Goal: Task Accomplishment & Management: Complete application form

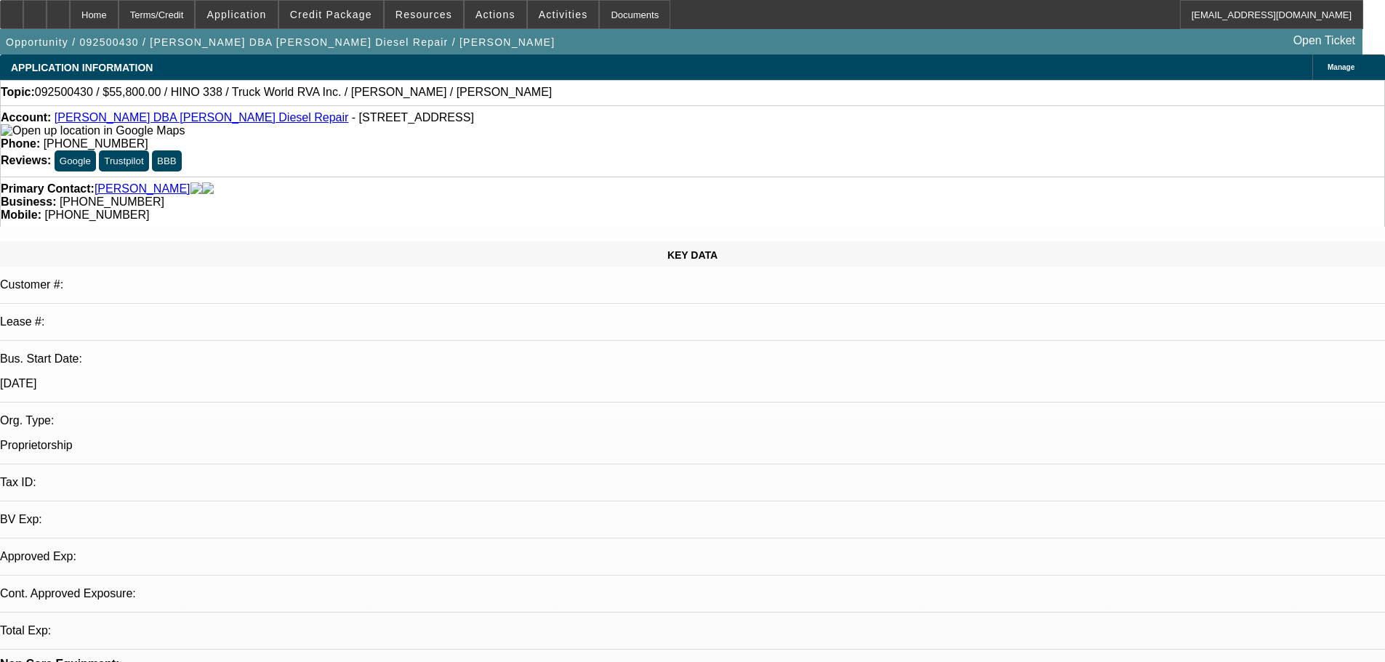
select select "0.1"
select select "2"
select select "0"
select select "6"
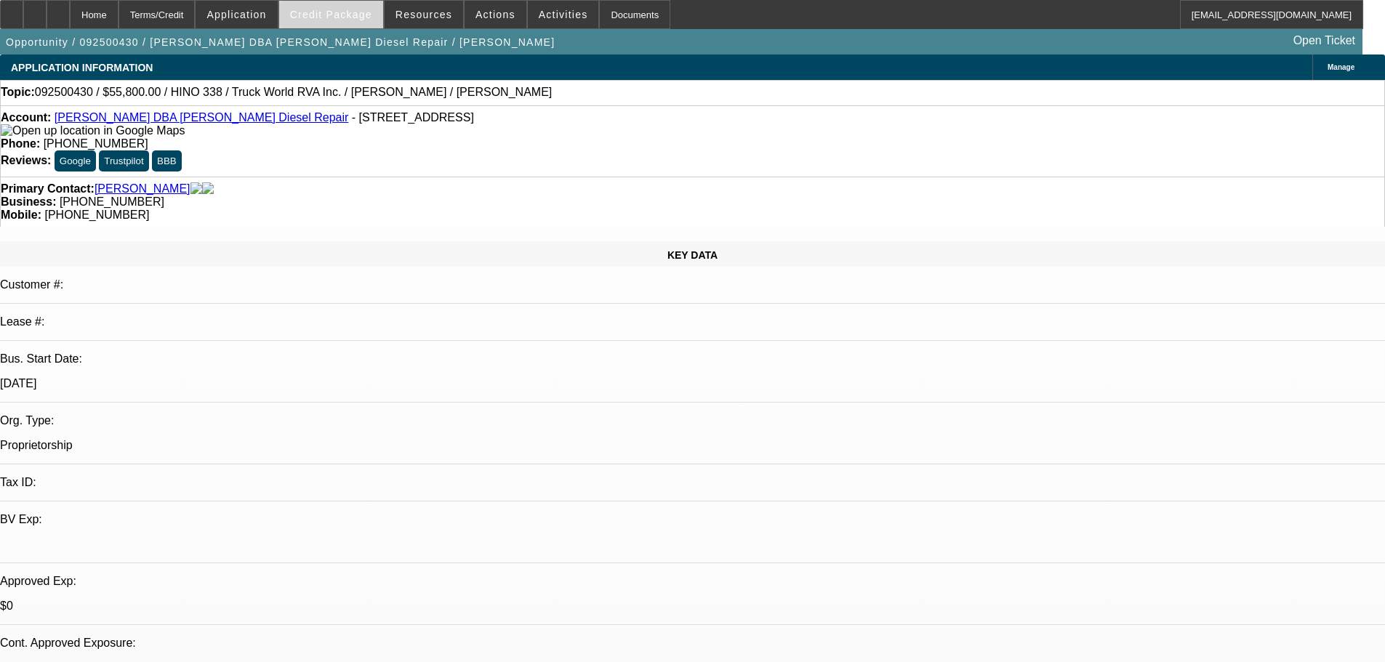
click at [354, 11] on span "Credit Package" at bounding box center [331, 15] width 82 height 12
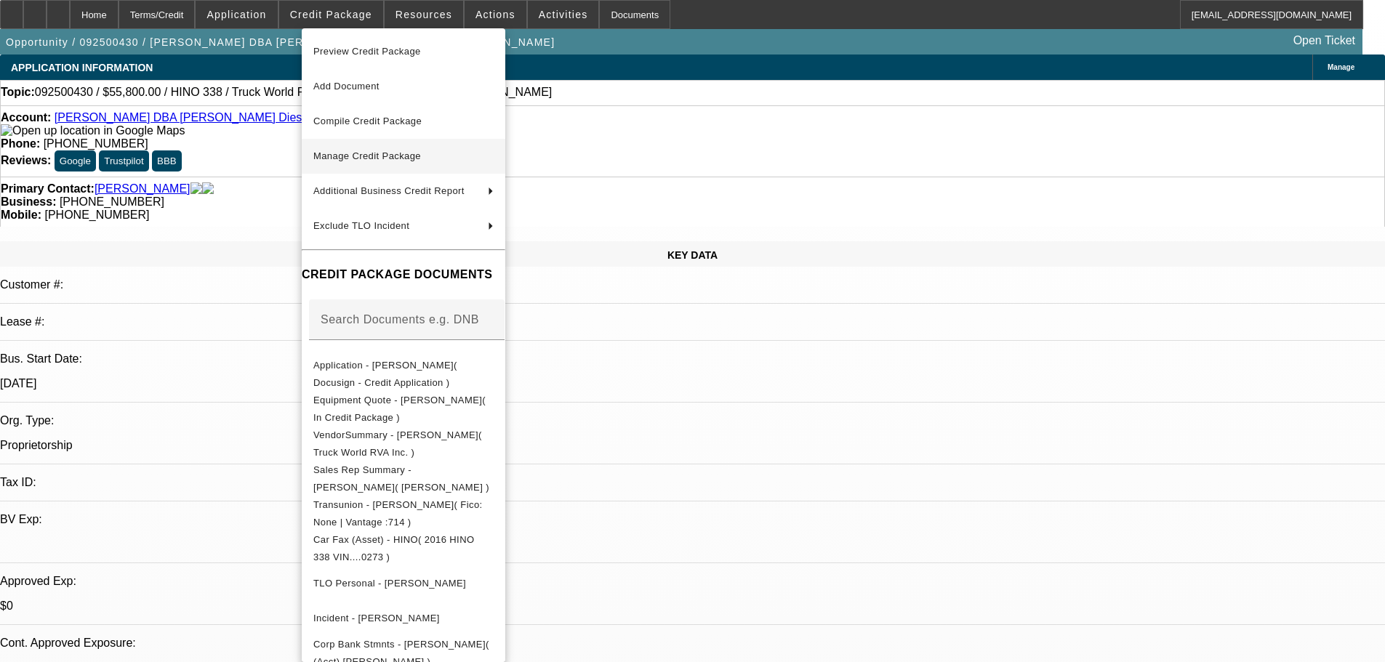
click at [392, 159] on span "Manage Credit Package" at bounding box center [367, 155] width 108 height 11
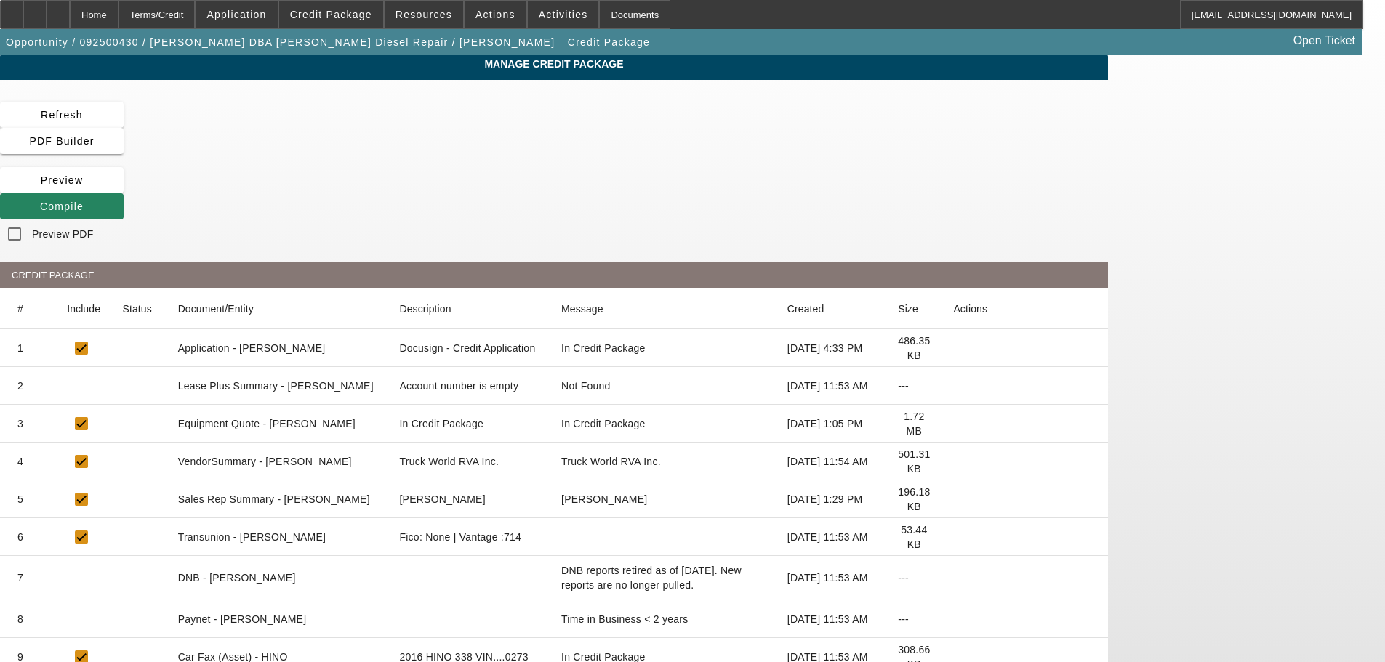
click at [953, 386] on icon at bounding box center [953, 386] width 0 height 0
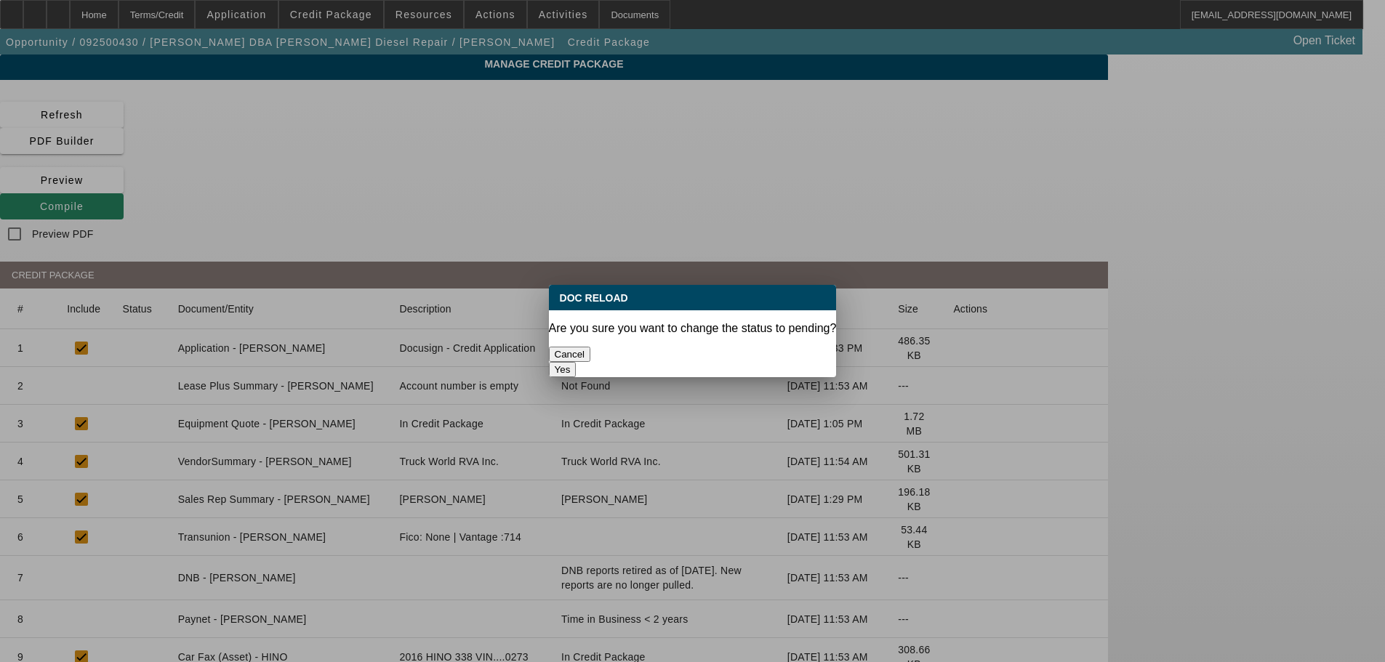
click at [576, 362] on button "Yes" at bounding box center [563, 369] width 28 height 15
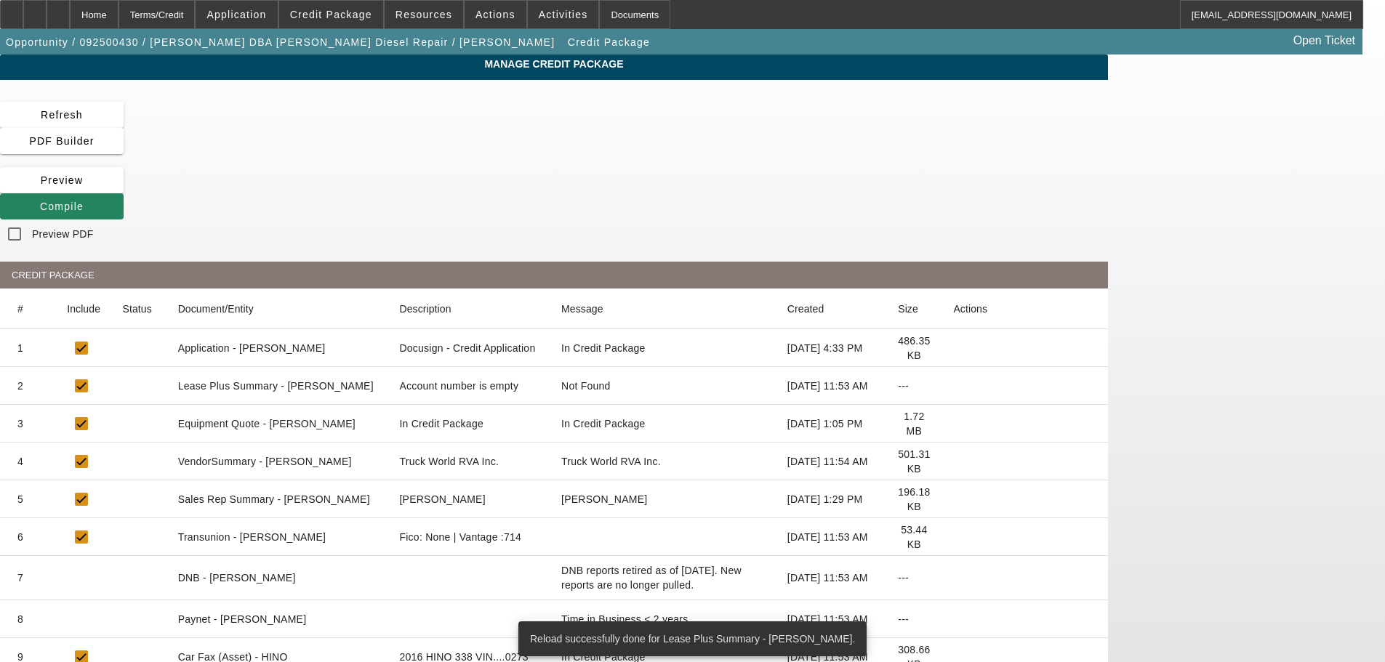
click at [953, 462] on icon at bounding box center [953, 462] width 0 height 0
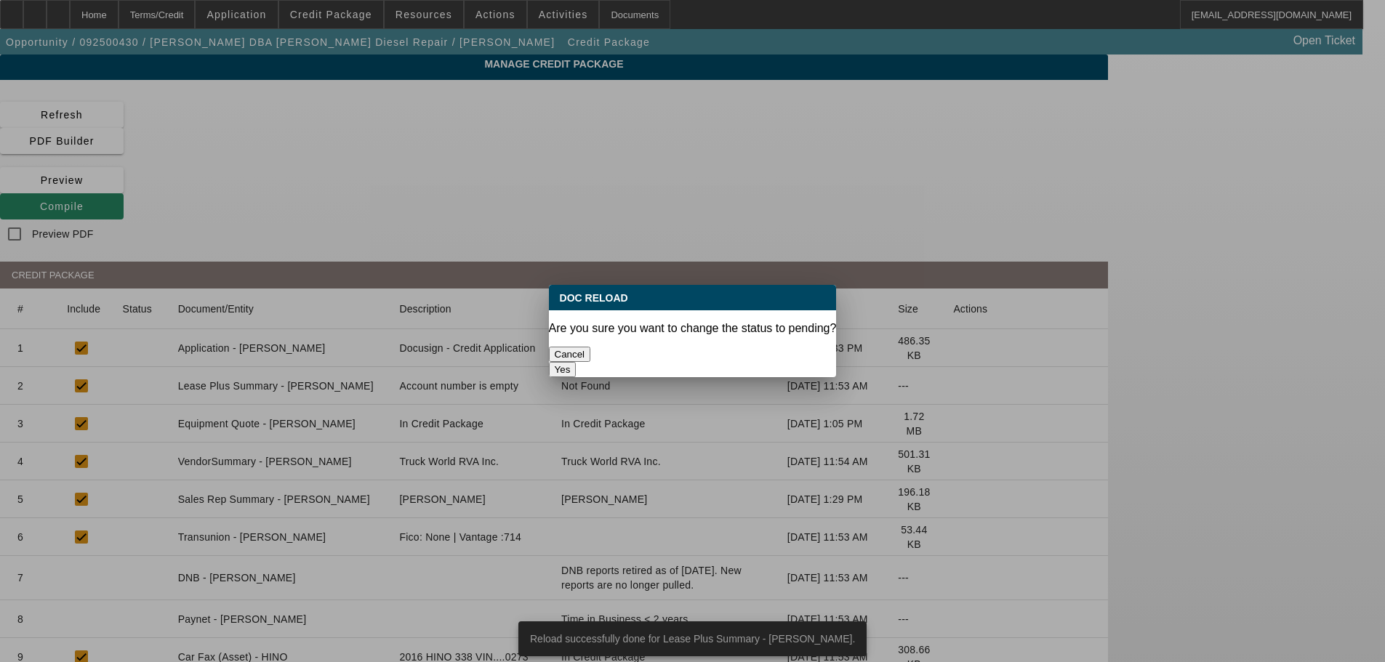
drag, startPoint x: 757, startPoint y: 361, endPoint x: 746, endPoint y: 355, distance: 12.7
click at [752, 362] on div "Yes" at bounding box center [693, 369] width 288 height 15
click at [576, 362] on button "Yes" at bounding box center [563, 369] width 28 height 15
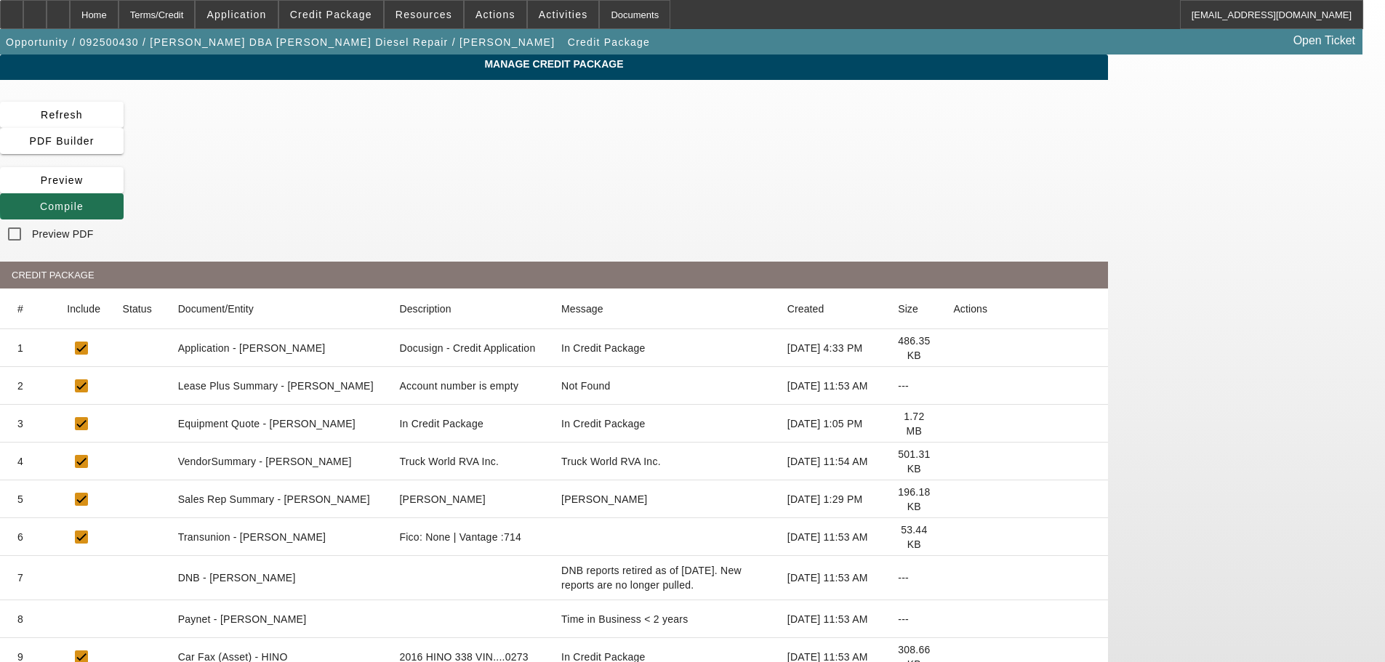
click at [124, 193] on button "Compile" at bounding box center [62, 206] width 124 height 26
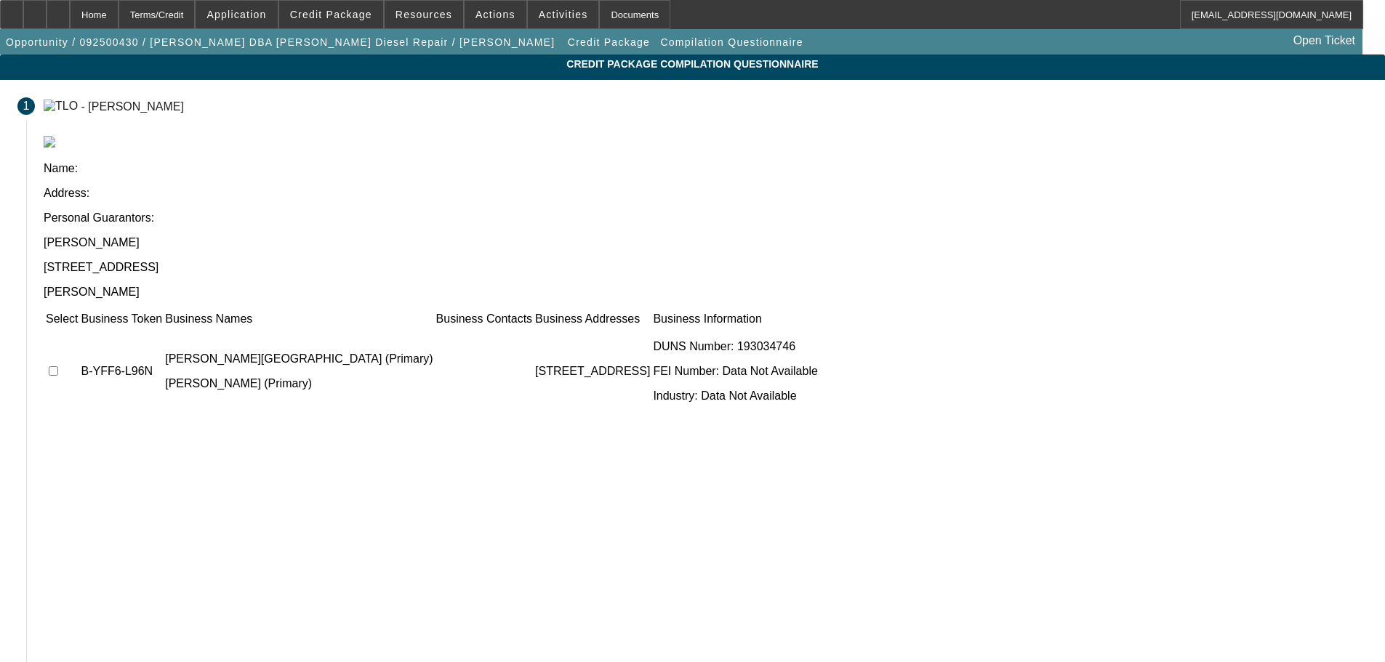
click at [58, 366] on input "checkbox" at bounding box center [53, 370] width 9 height 9
checkbox input "true"
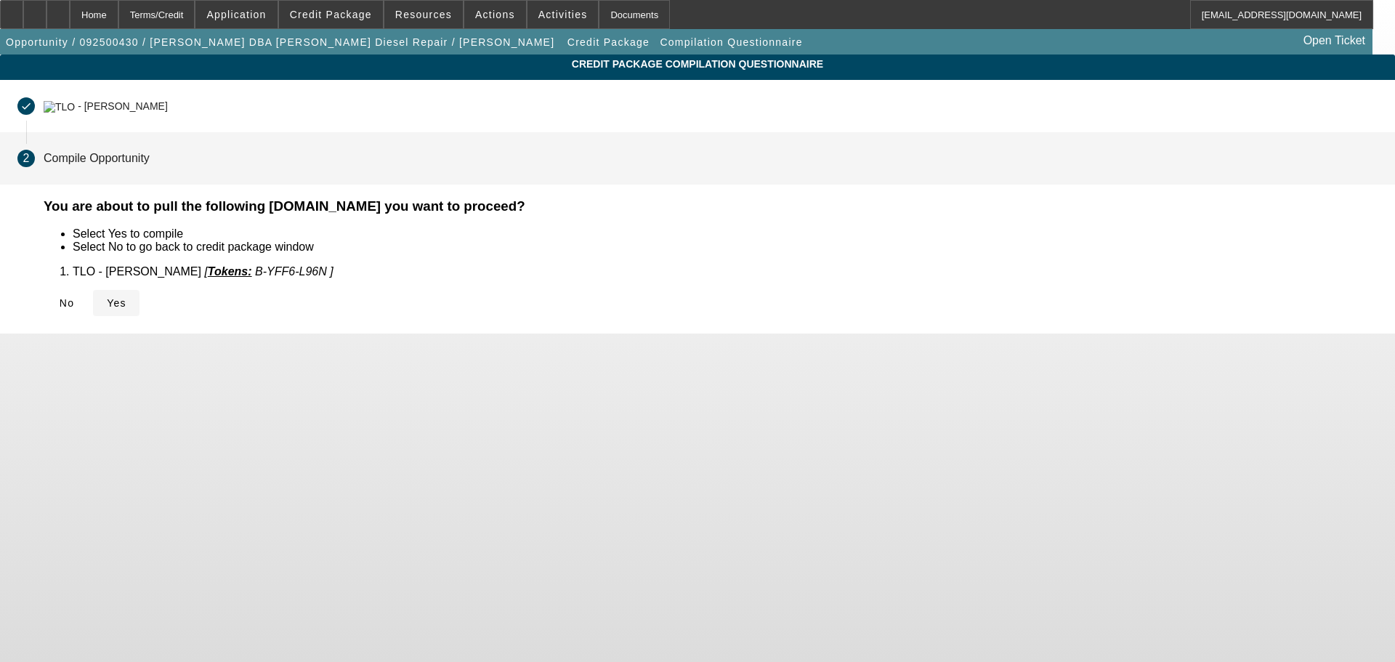
click at [126, 297] on span "Yes" at bounding box center [117, 303] width 20 height 12
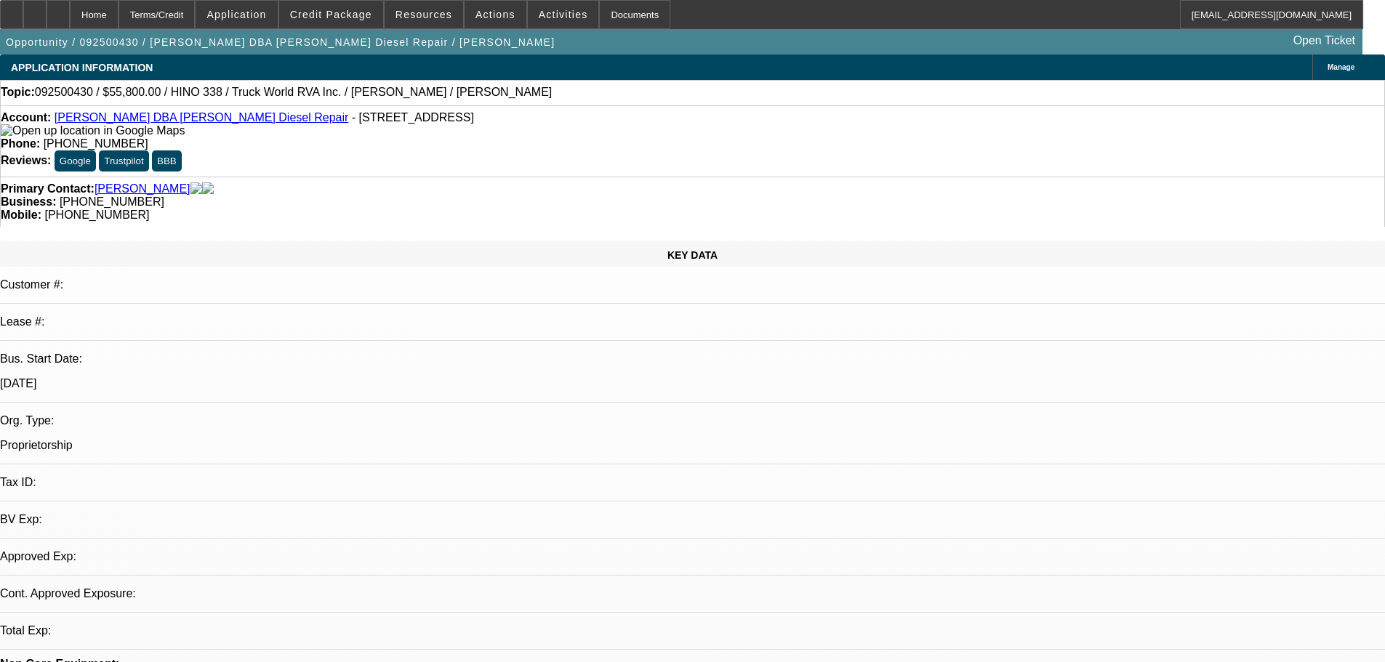
select select "0.1"
select select "2"
select select "0"
select select "6"
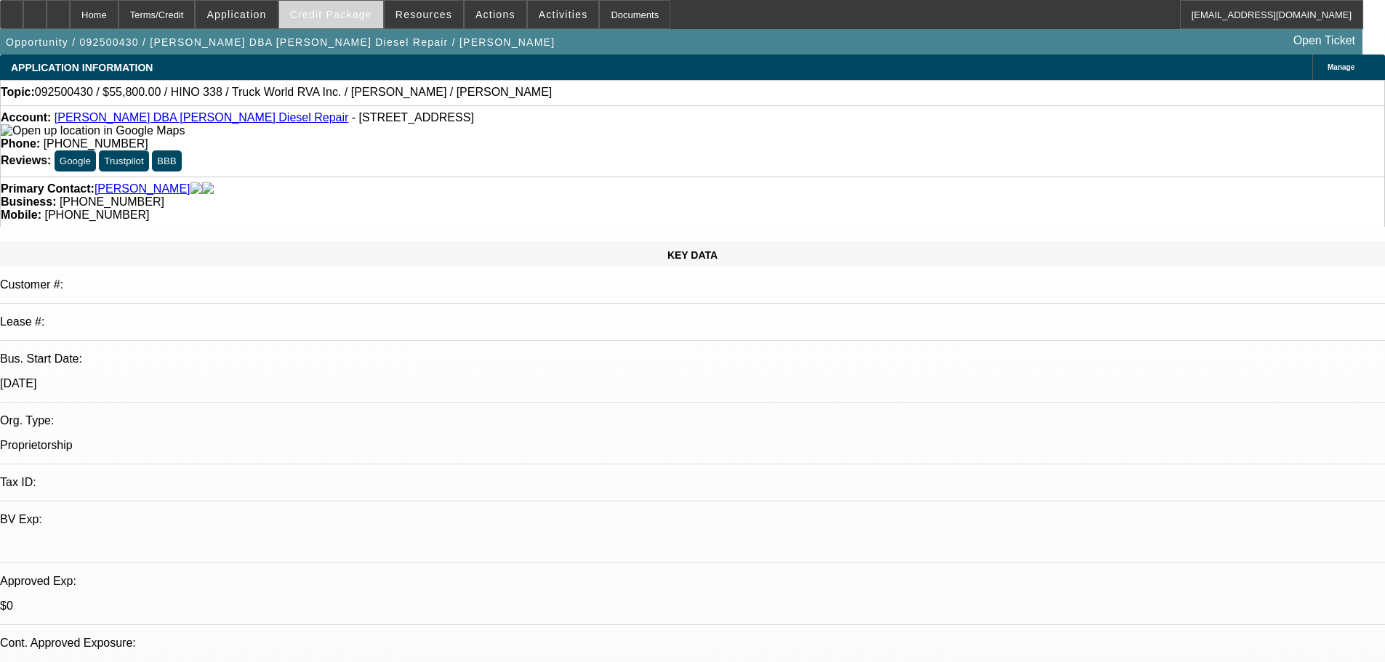
click at [356, 20] on span at bounding box center [331, 14] width 104 height 35
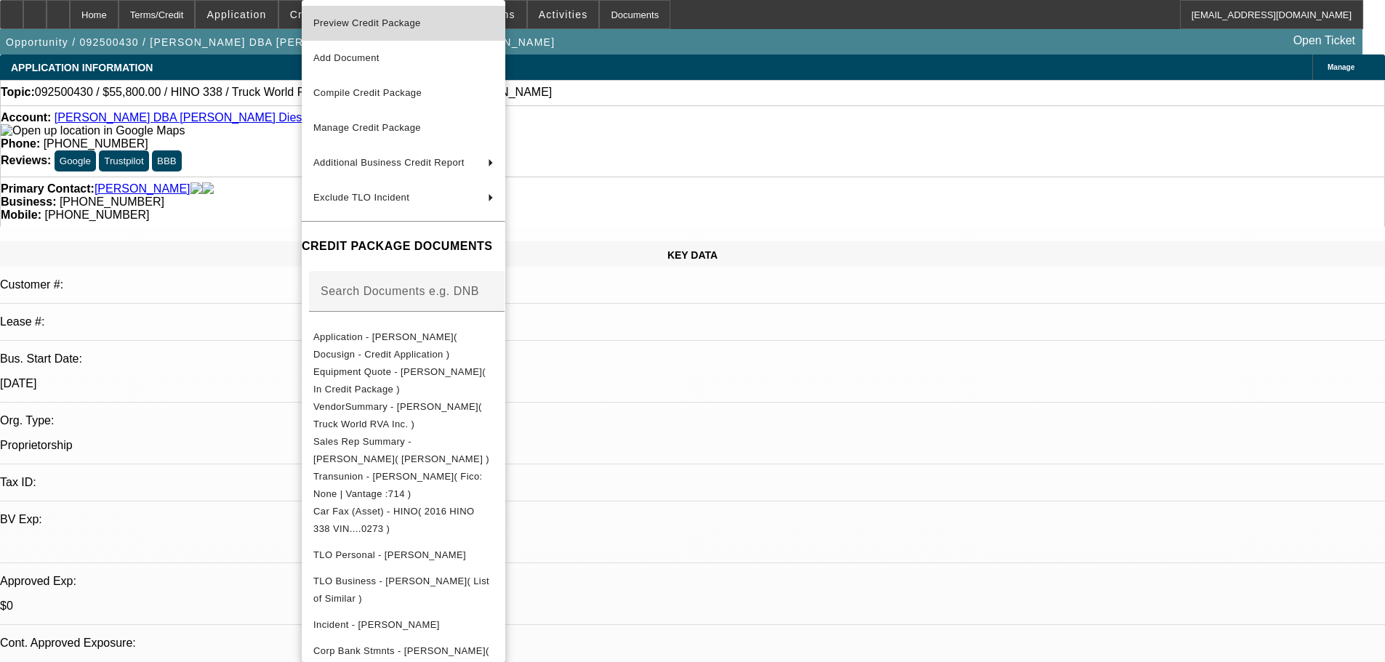
click at [374, 23] on span "Preview Credit Package" at bounding box center [367, 22] width 108 height 11
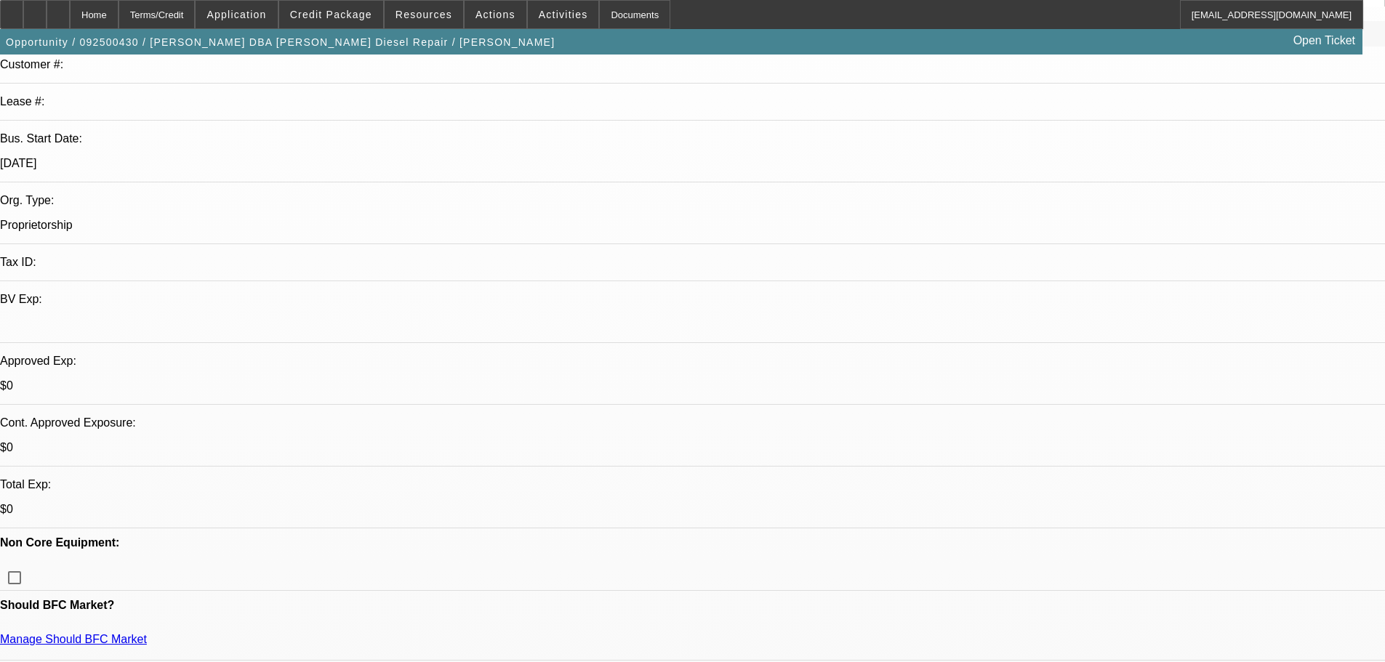
scroll to position [218, 0]
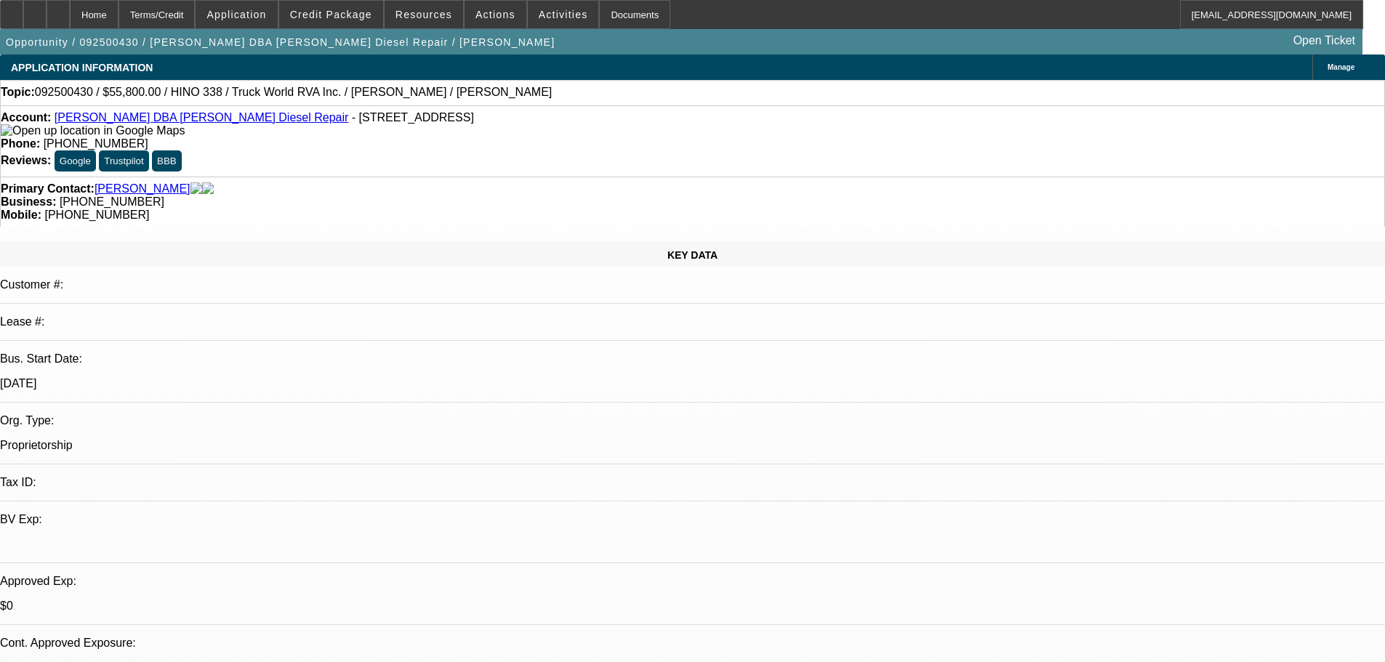
select select "0.1"
select select "2"
select select "0"
select select "6"
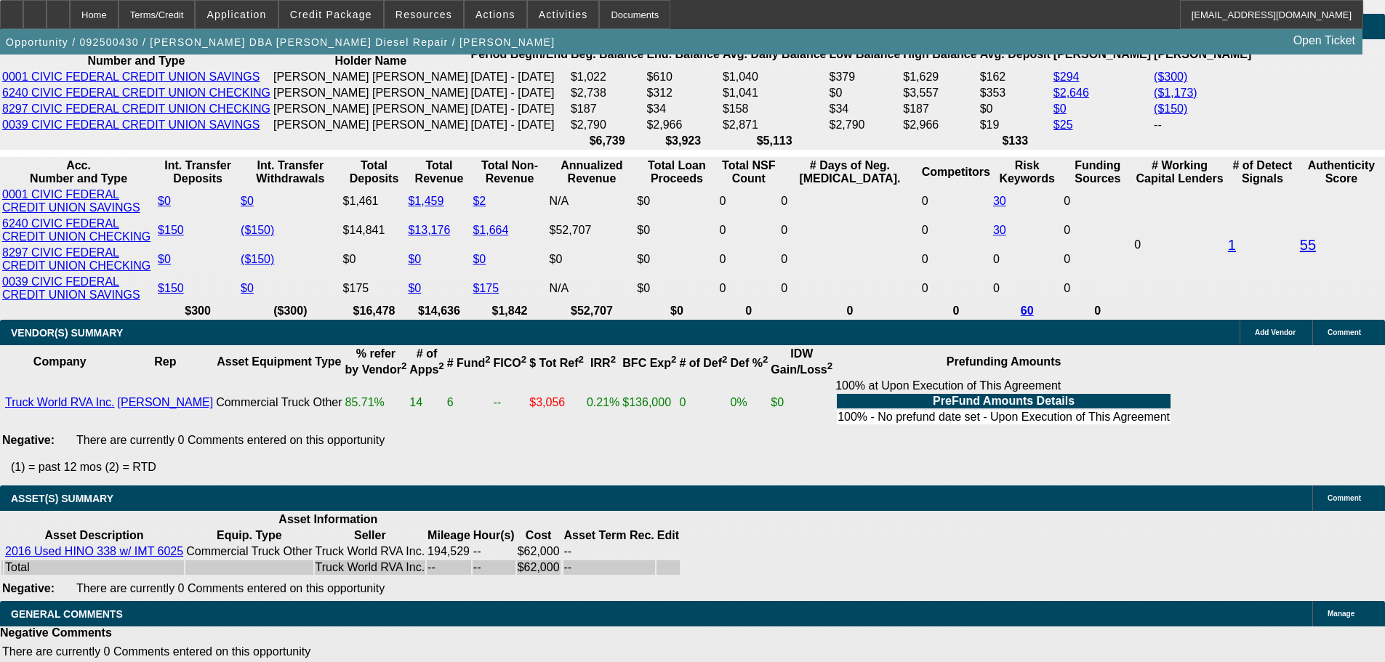
scroll to position [2471, 0]
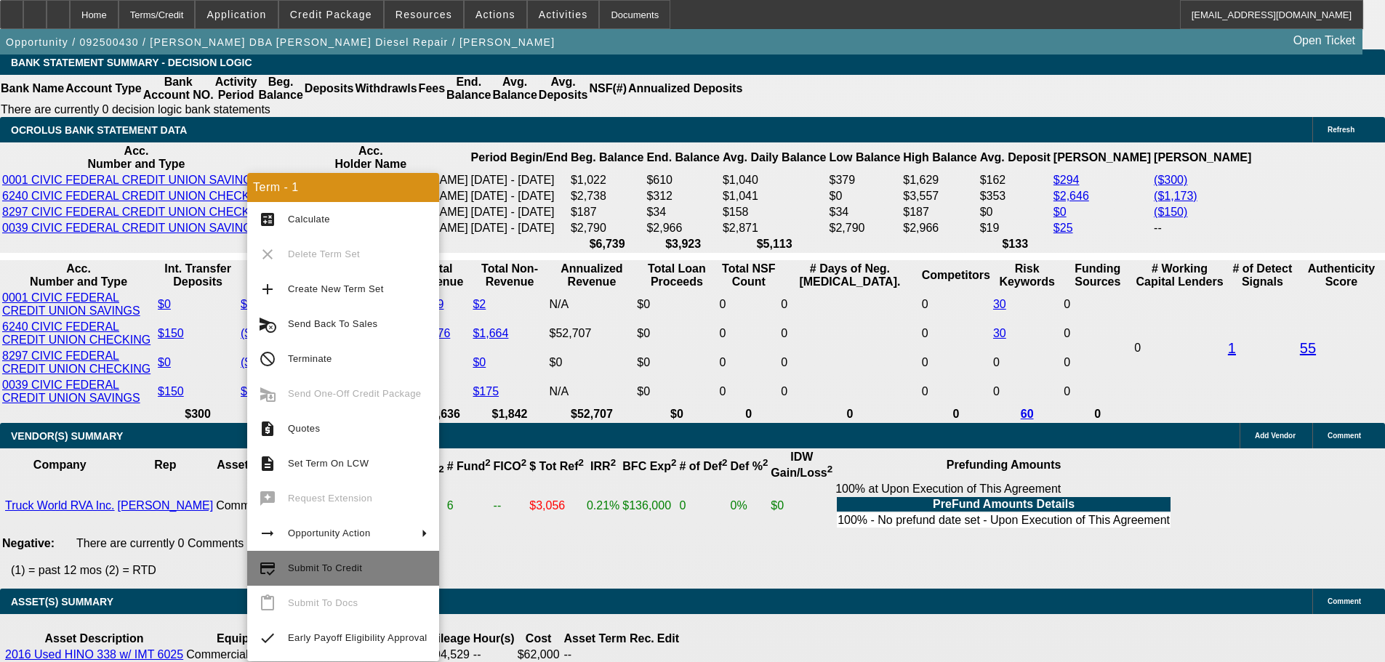
click at [347, 572] on span "Submit To Credit" at bounding box center [325, 568] width 74 height 11
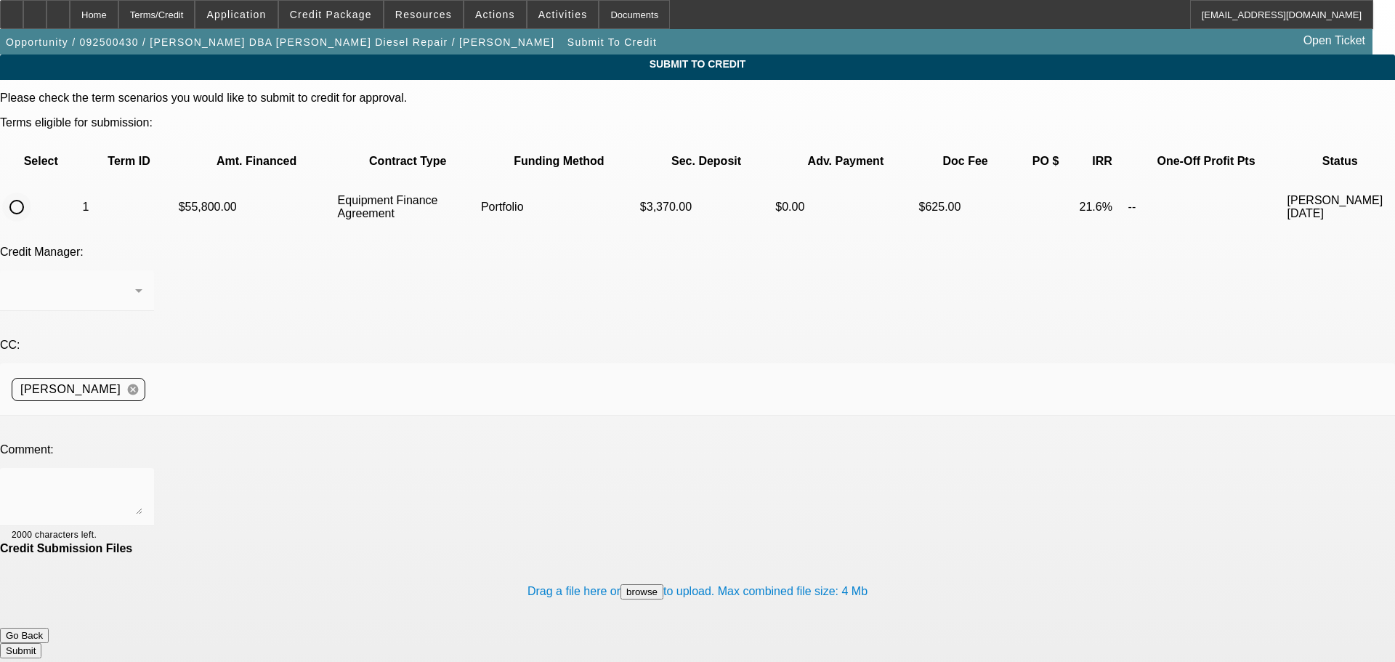
click at [31, 193] on input "radio" at bounding box center [16, 207] width 29 height 29
radio input "true"
click at [417, 236] on div at bounding box center [697, 331] width 1395 height 662
click at [142, 480] on textarea at bounding box center [77, 497] width 131 height 35
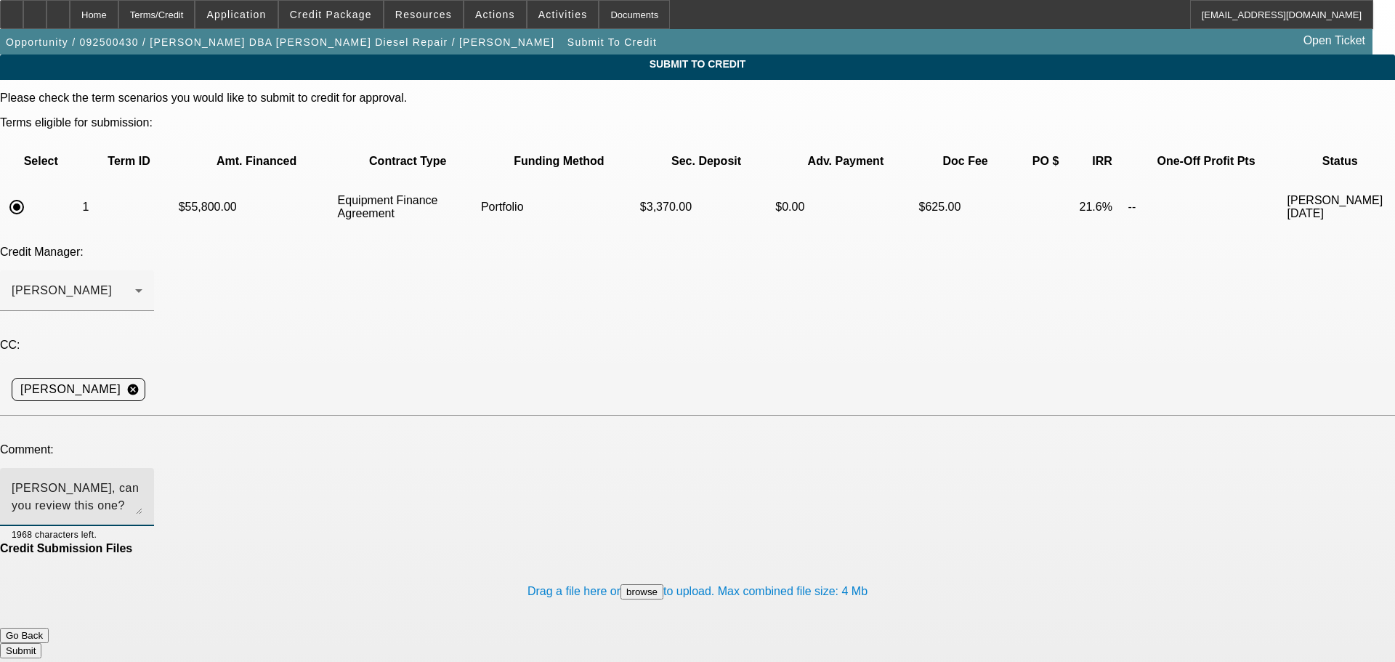
type textarea "George, can you review this one?"
click at [41, 643] on button "Submit" at bounding box center [20, 650] width 41 height 15
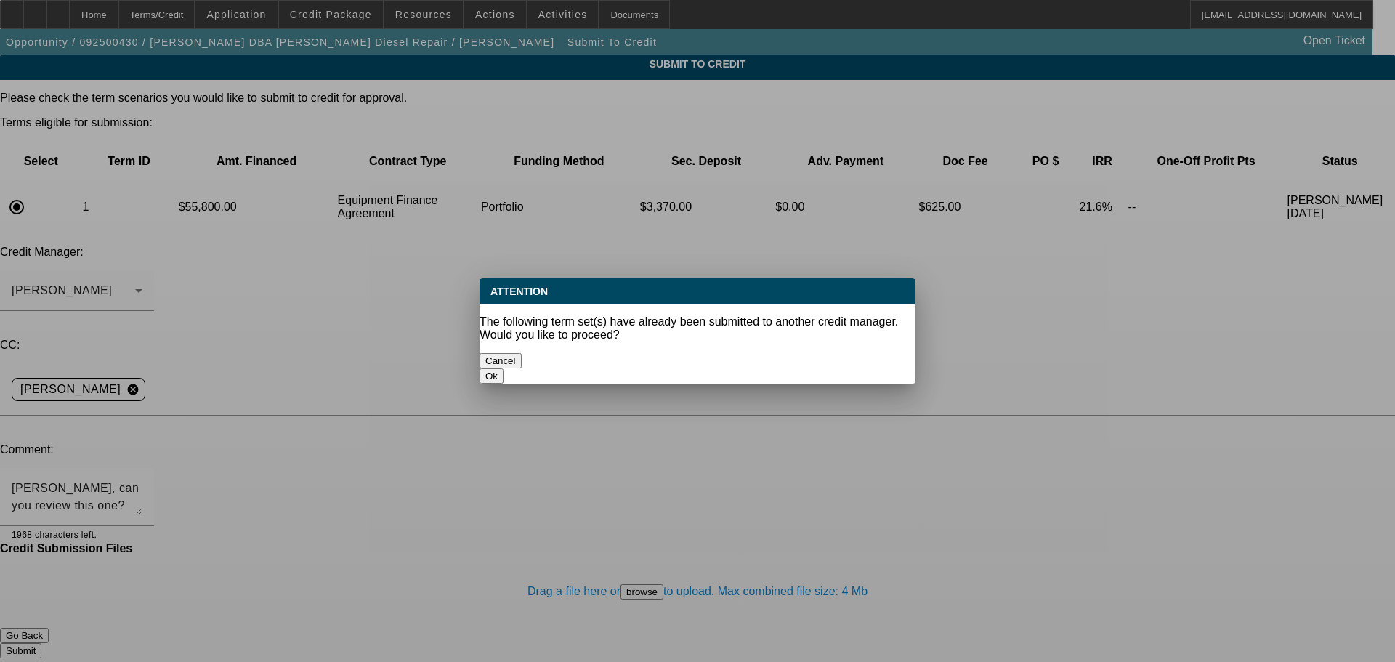
click at [504, 368] on button "Ok" at bounding box center [492, 375] width 24 height 15
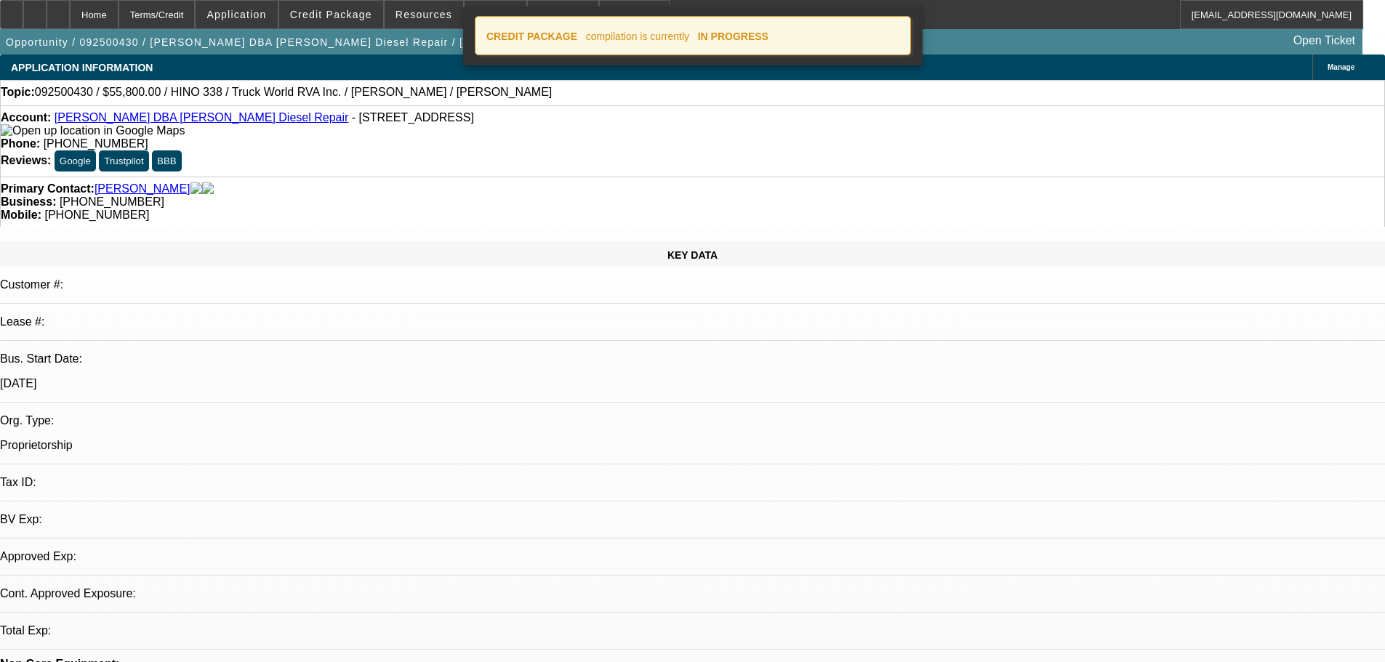
select select "0.1"
select select "2"
select select "0"
select select "6"
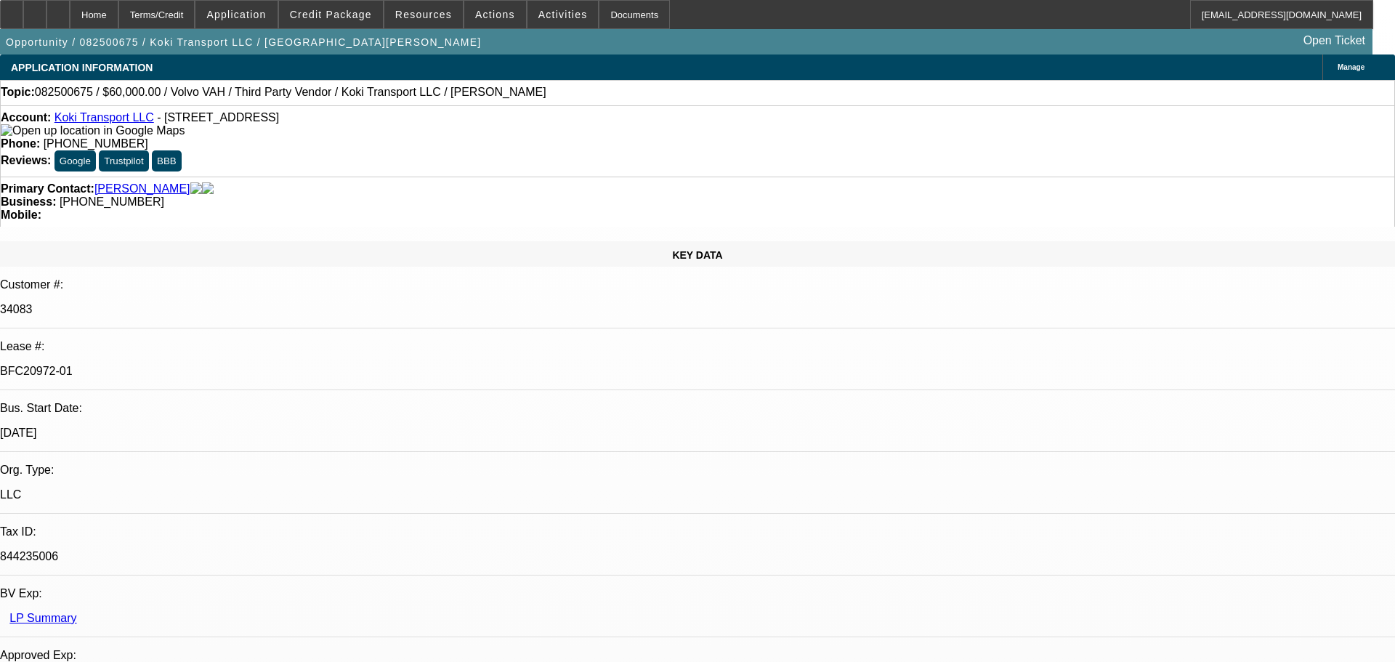
select select "0.2"
select select "2"
select select "0"
select select "6"
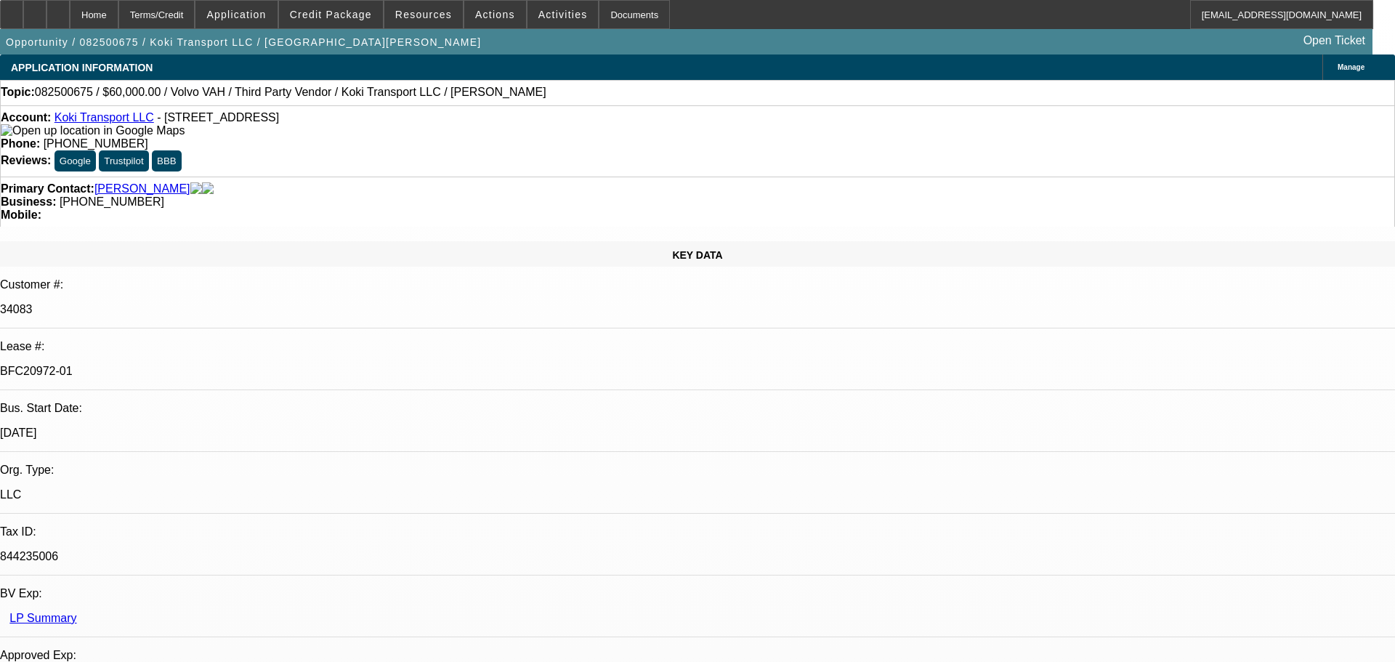
select select "0"
select select "2"
select select "0.1"
select select "4"
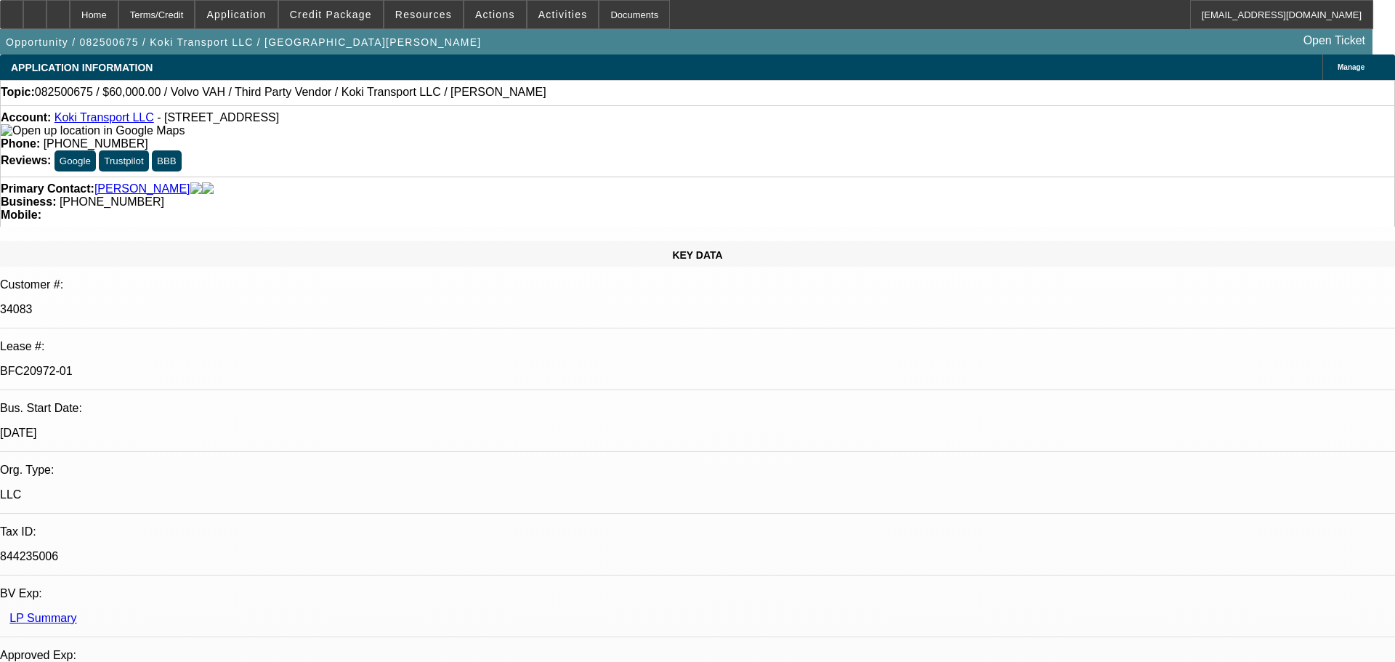
select select "0.2"
select select "2"
select select "0.1"
select select "4"
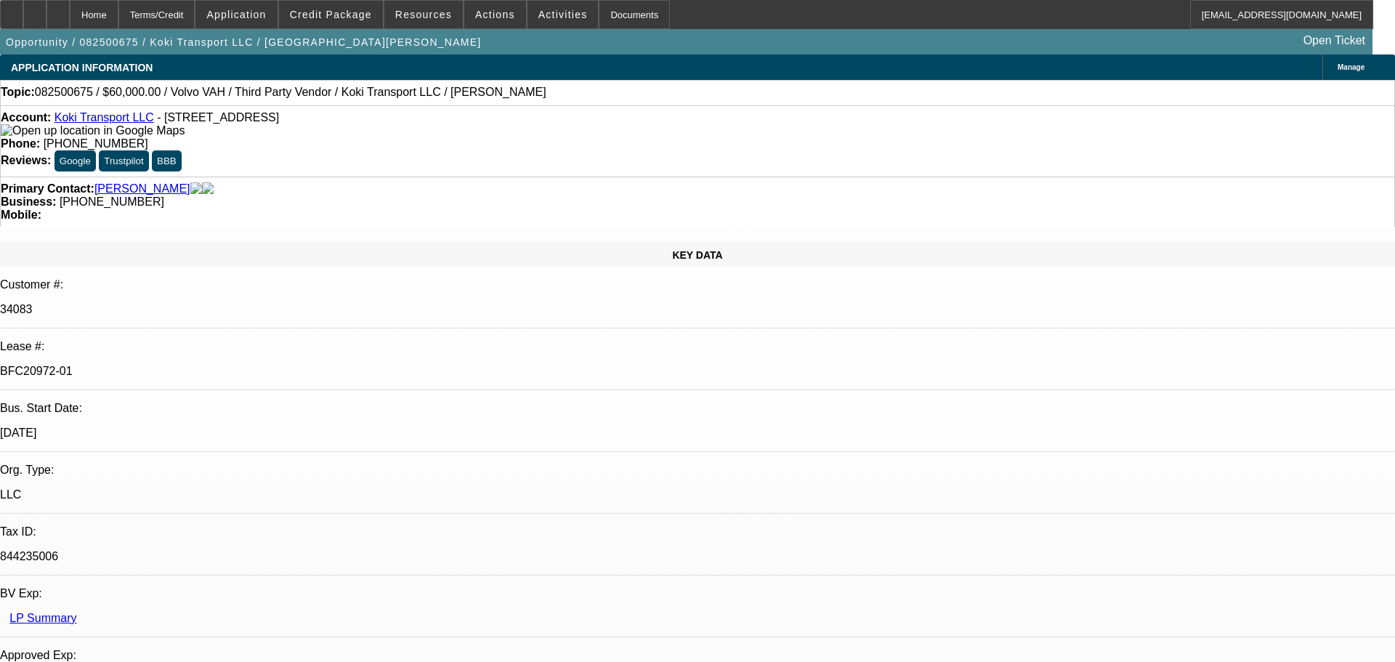
select select "0.15"
select select "2"
select select "0.1"
select select "4"
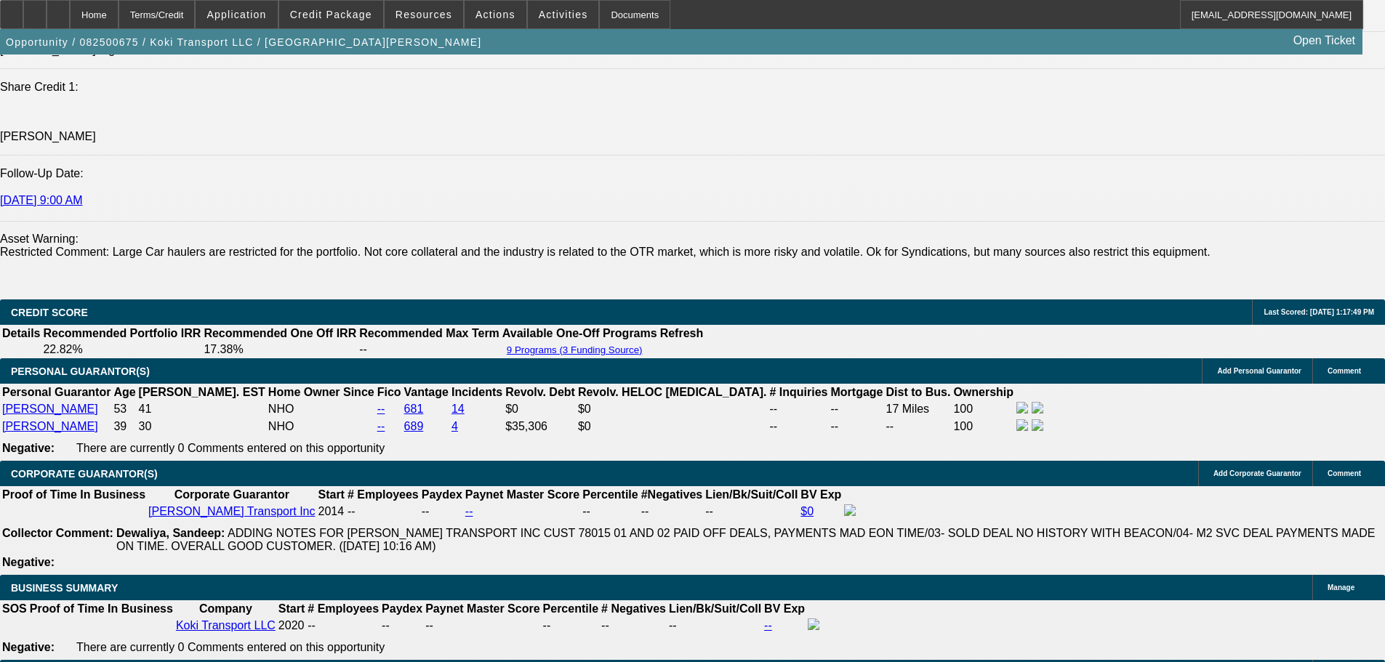
scroll to position [2180, 0]
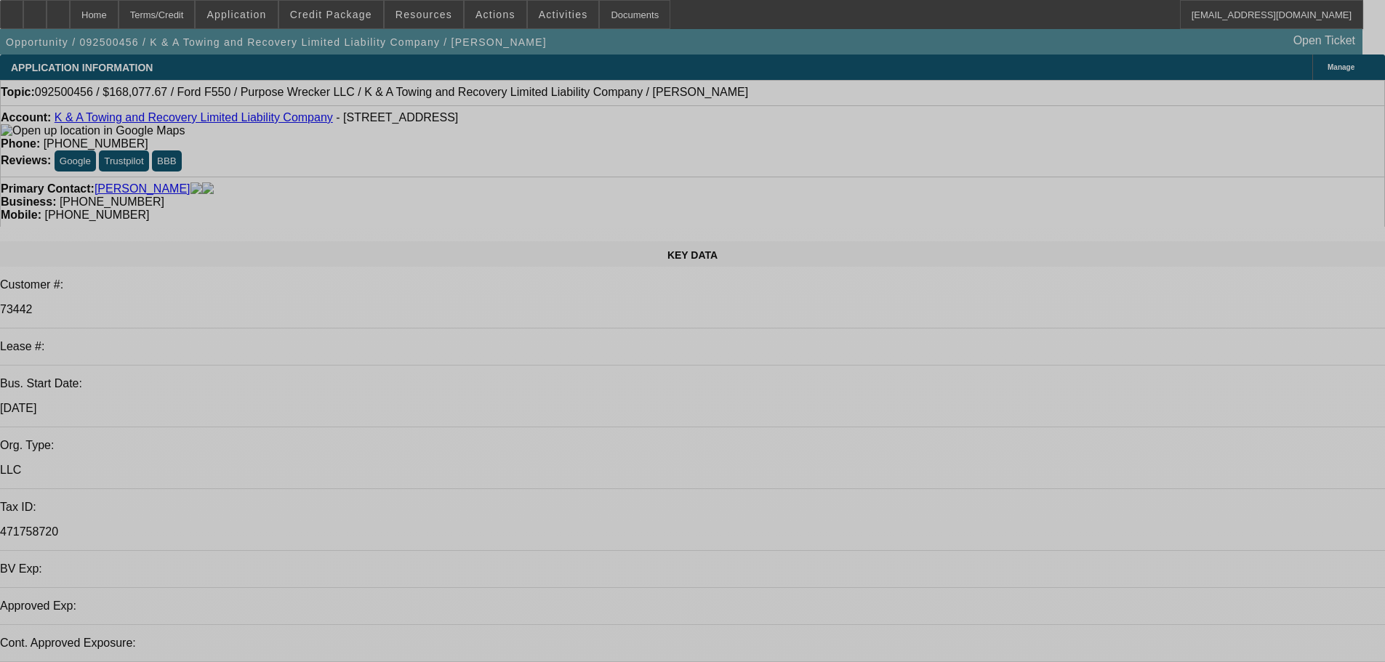
select select "0"
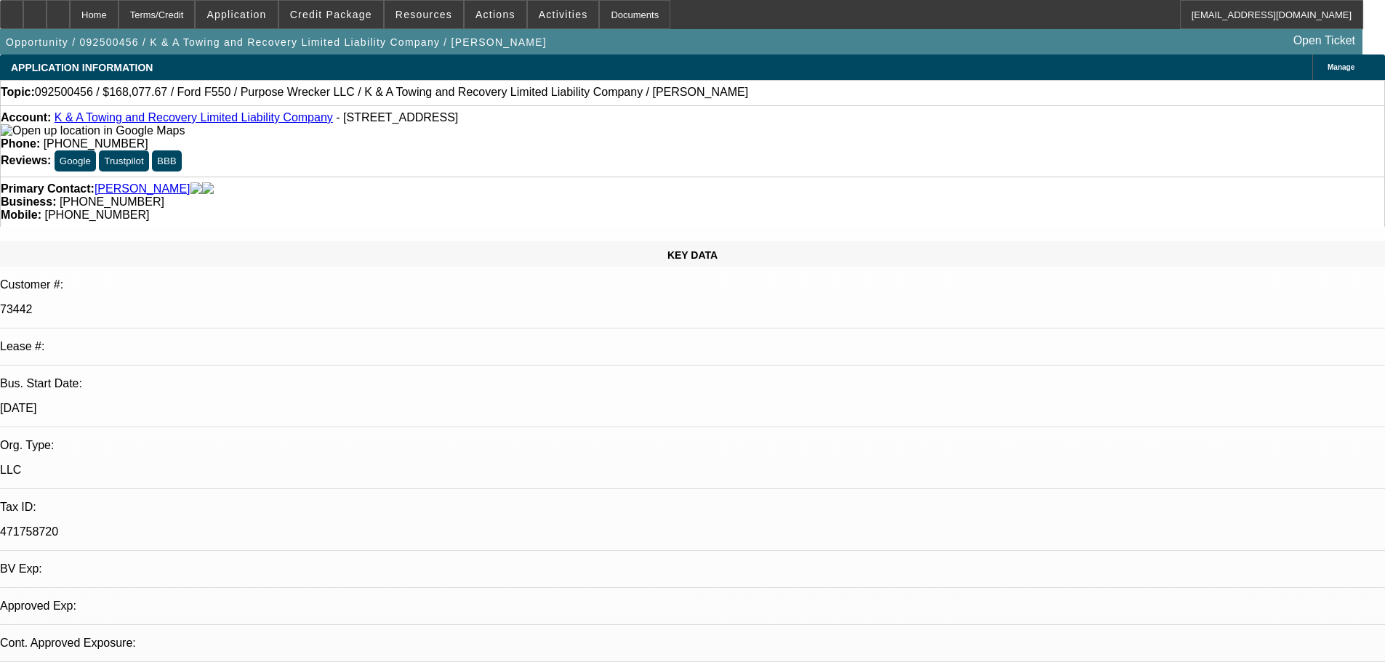
select select "0"
select select "2"
select select "0"
select select "6"
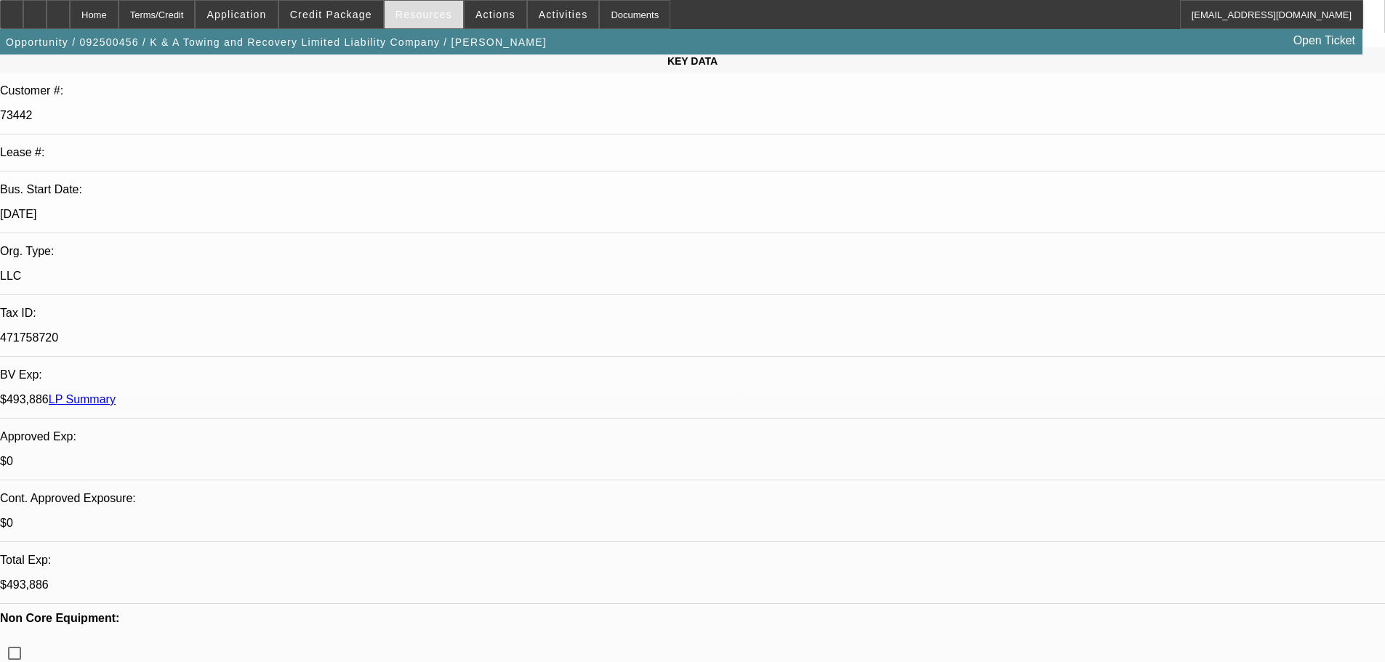
scroll to position [291, 0]
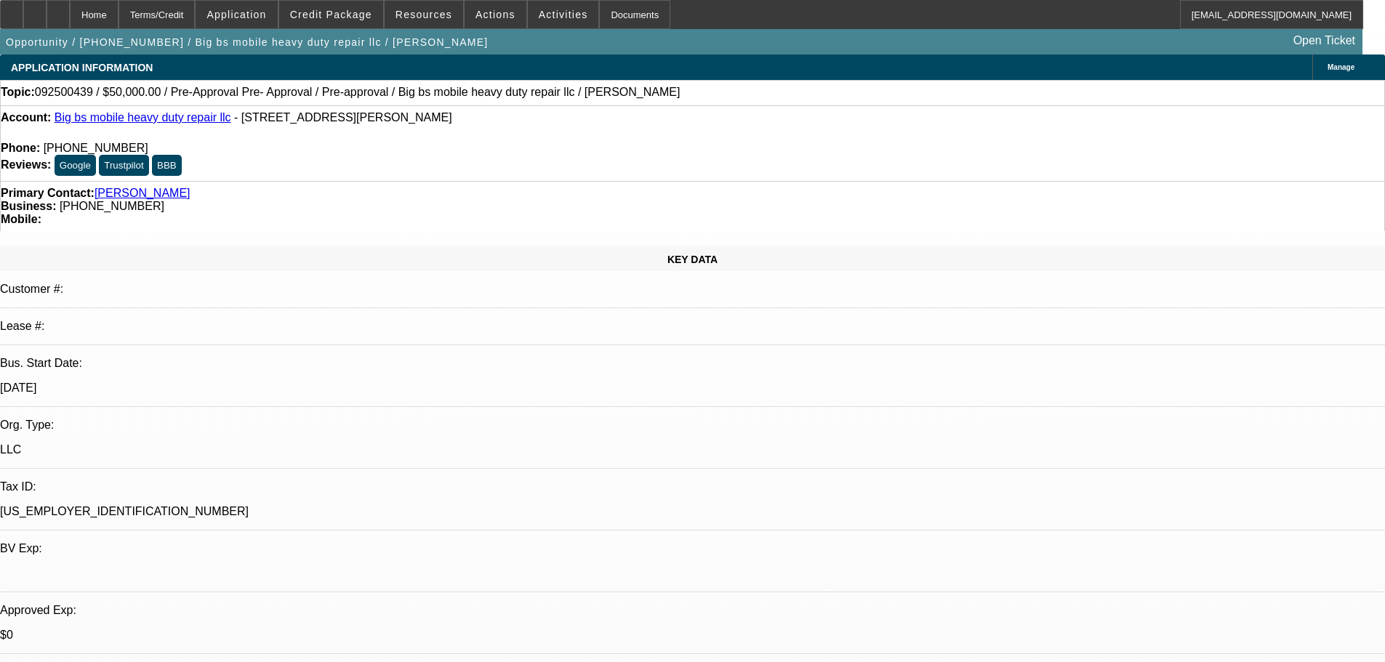
select select "0"
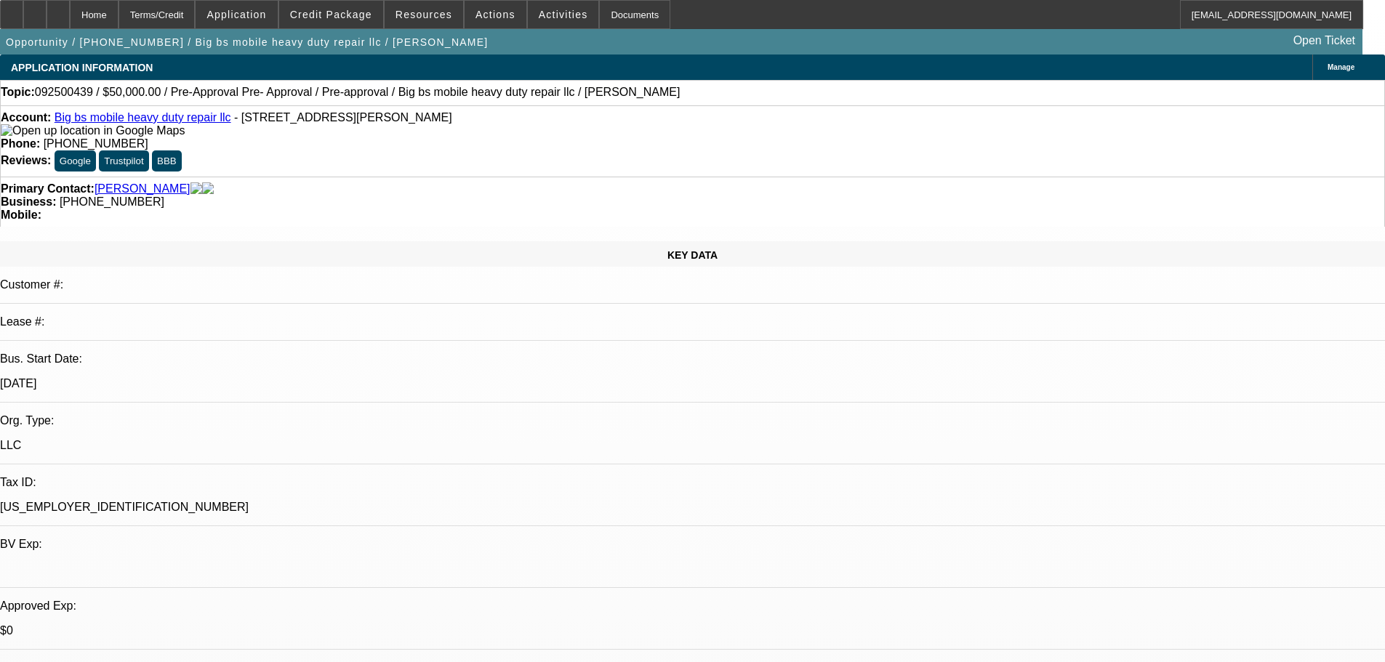
select select "2"
select select "0.1"
select select "4"
drag, startPoint x: 347, startPoint y: 25, endPoint x: 336, endPoint y: 1, distance: 26.3
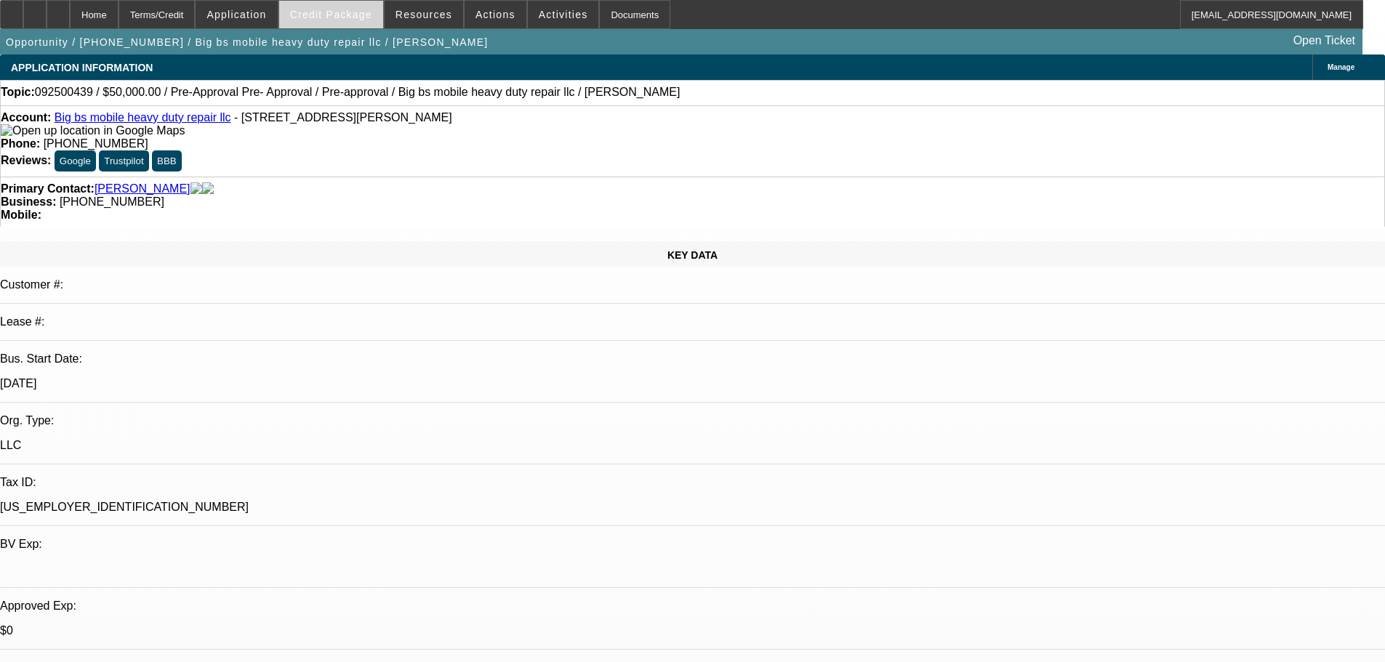
click at [347, 23] on span at bounding box center [331, 14] width 104 height 35
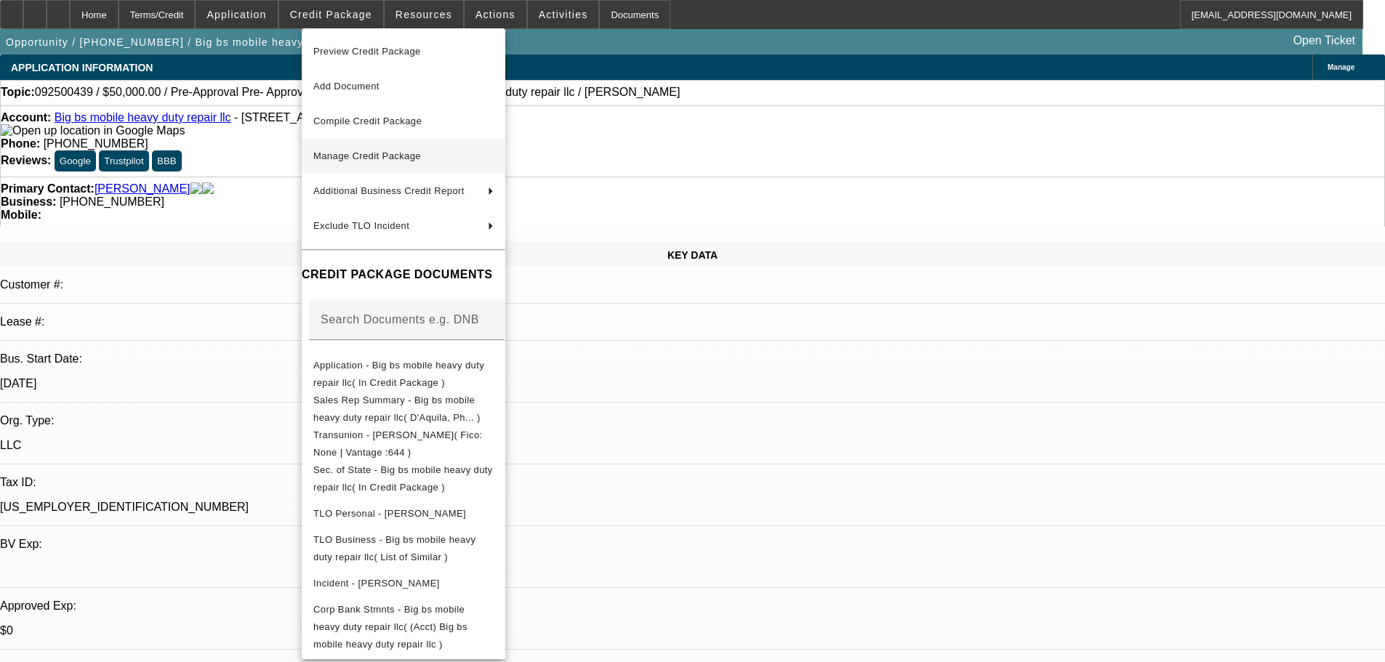
click at [364, 159] on span "Manage Credit Package" at bounding box center [367, 155] width 108 height 11
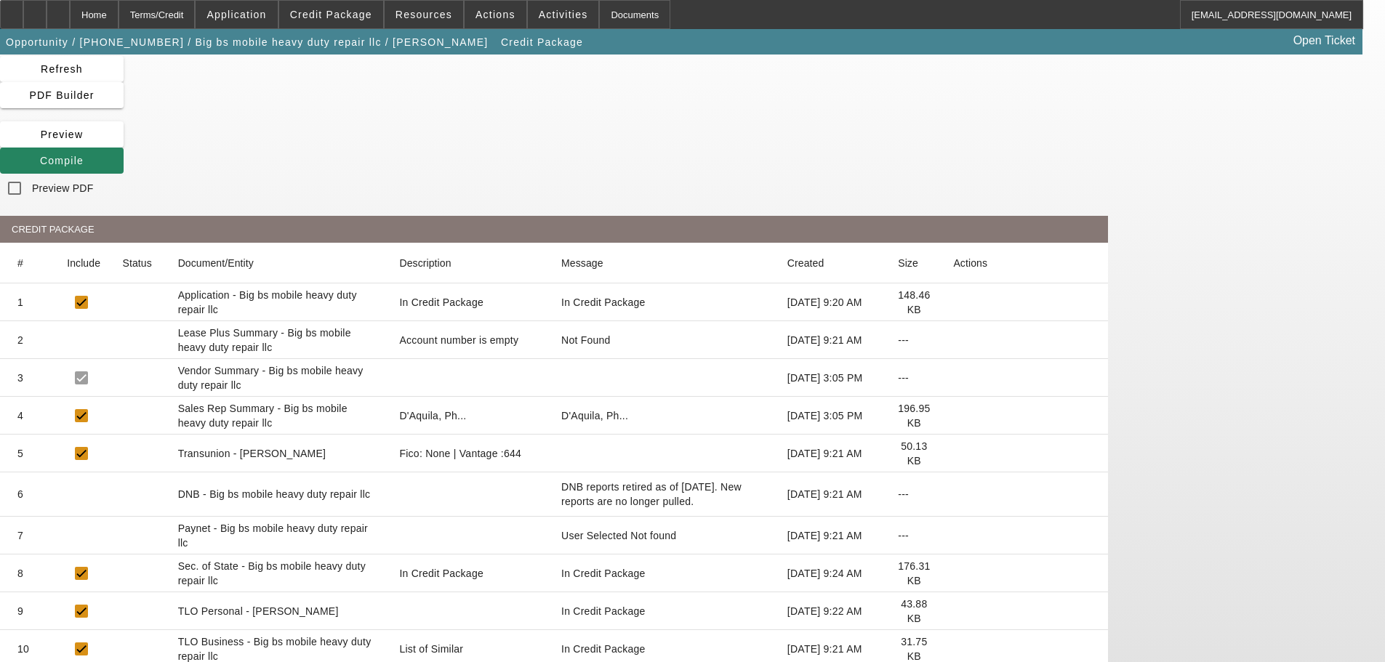
scroll to position [122, 0]
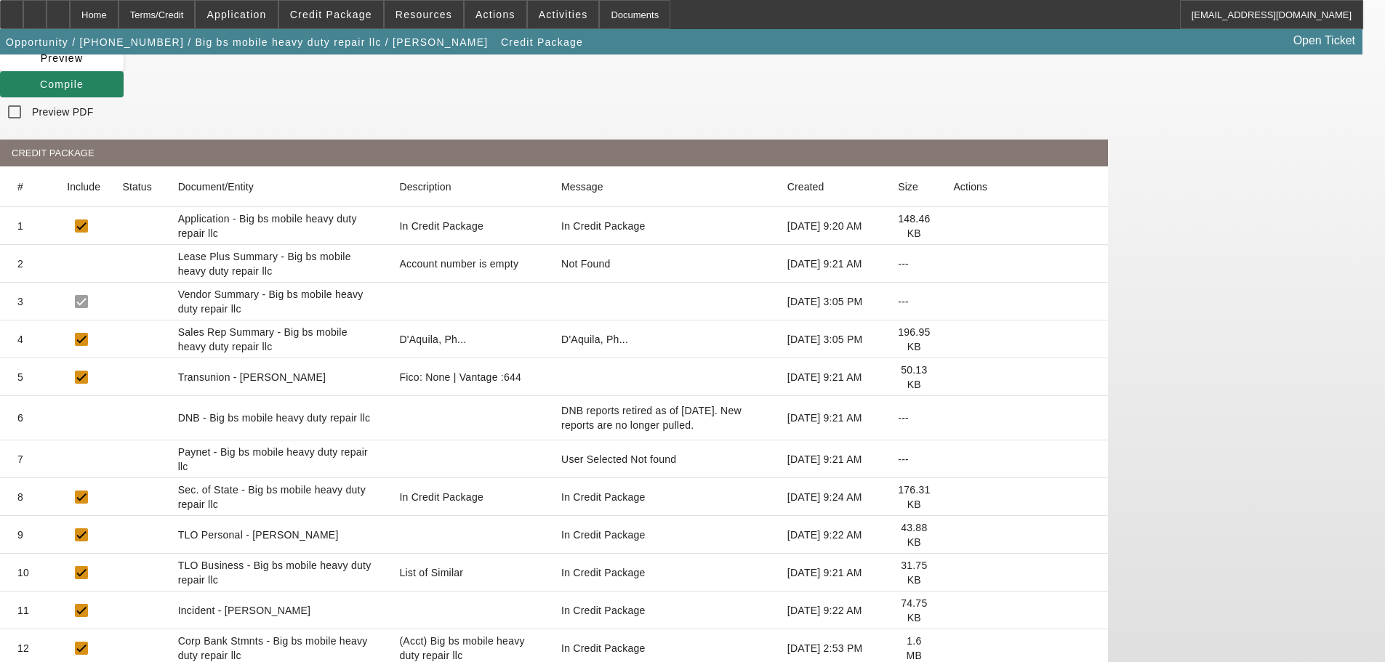
click at [953, 573] on icon at bounding box center [953, 573] width 0 height 0
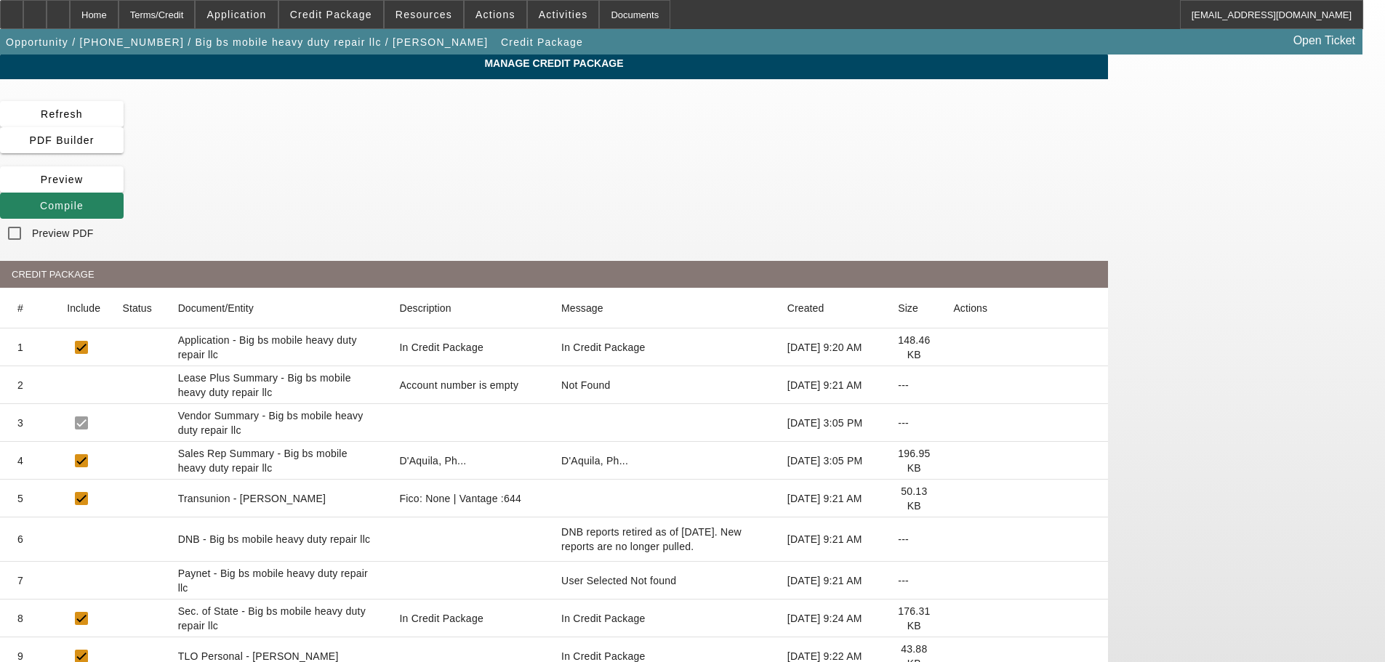
scroll to position [0, 0]
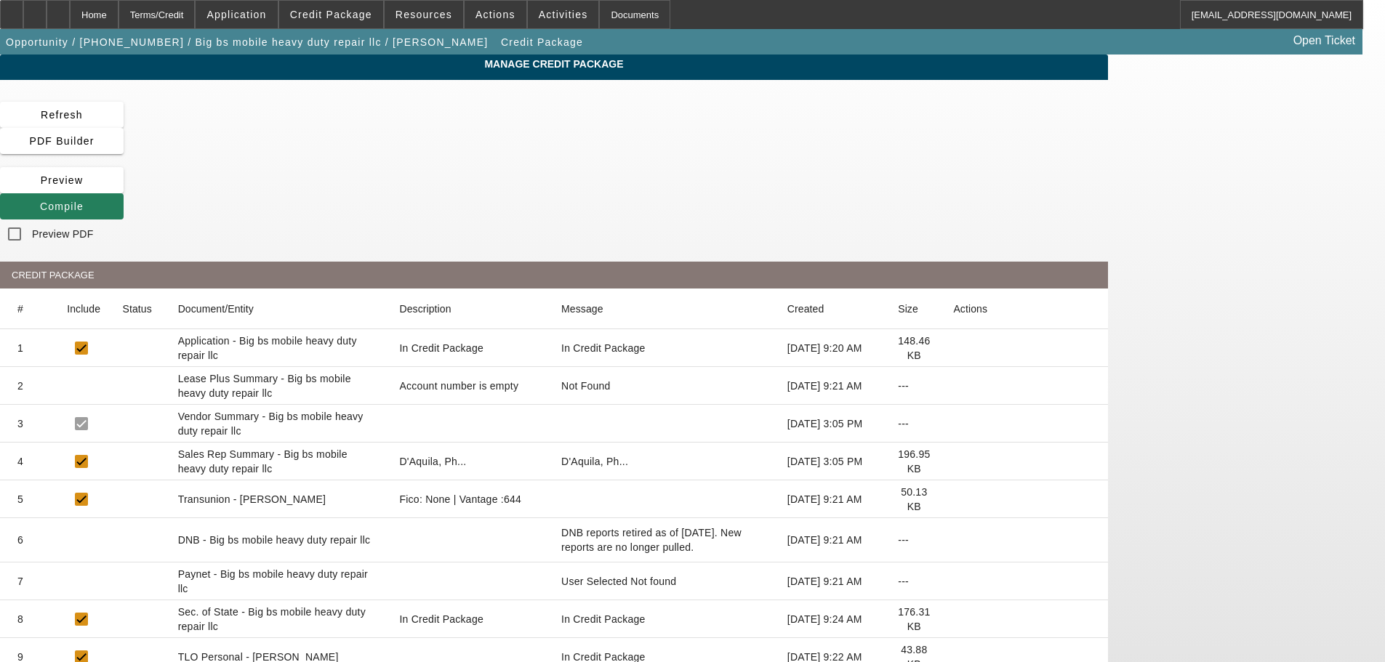
click at [124, 189] on span at bounding box center [62, 206] width 124 height 35
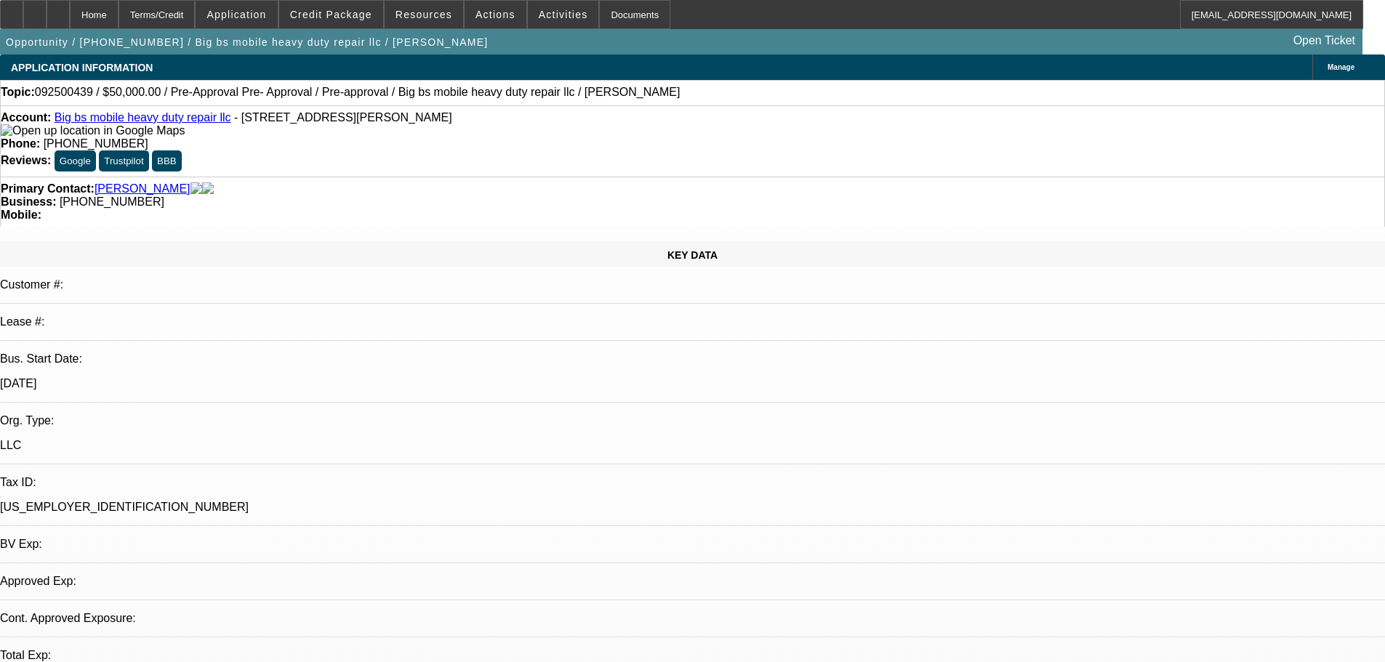
select select "0"
select select "2"
select select "0.1"
select select "4"
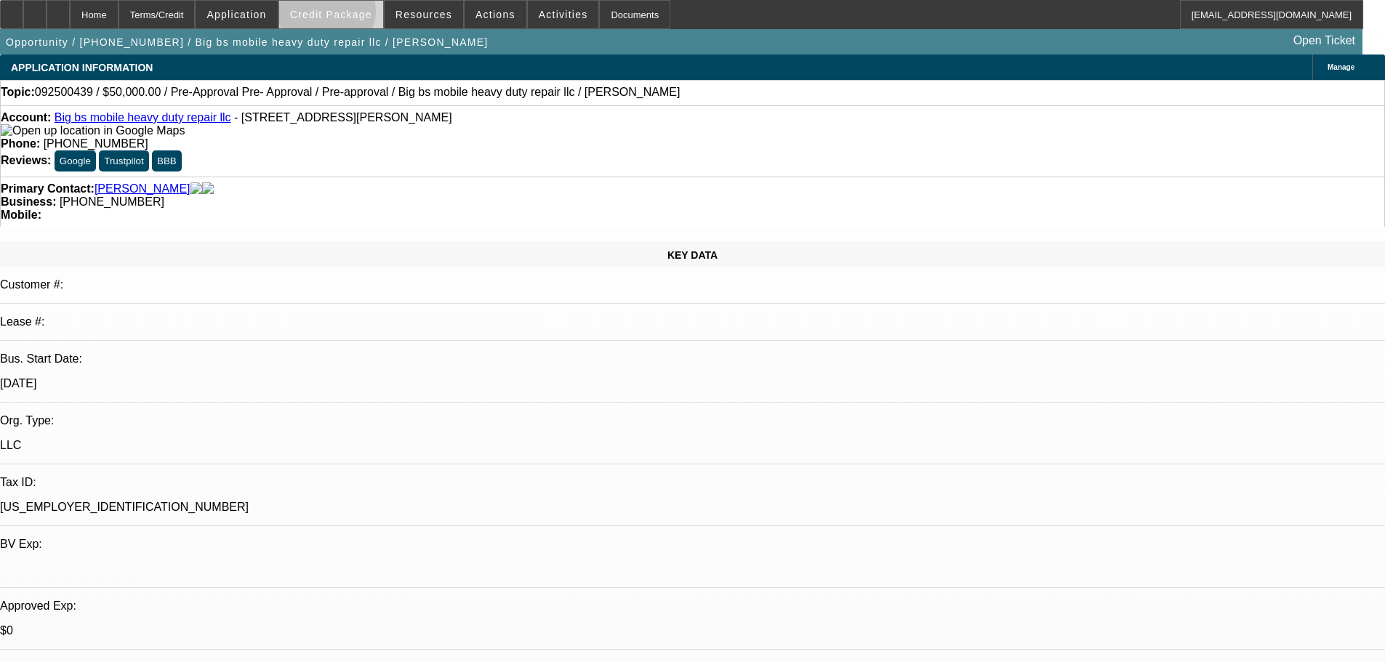
click at [350, 15] on span "Credit Package" at bounding box center [331, 15] width 82 height 12
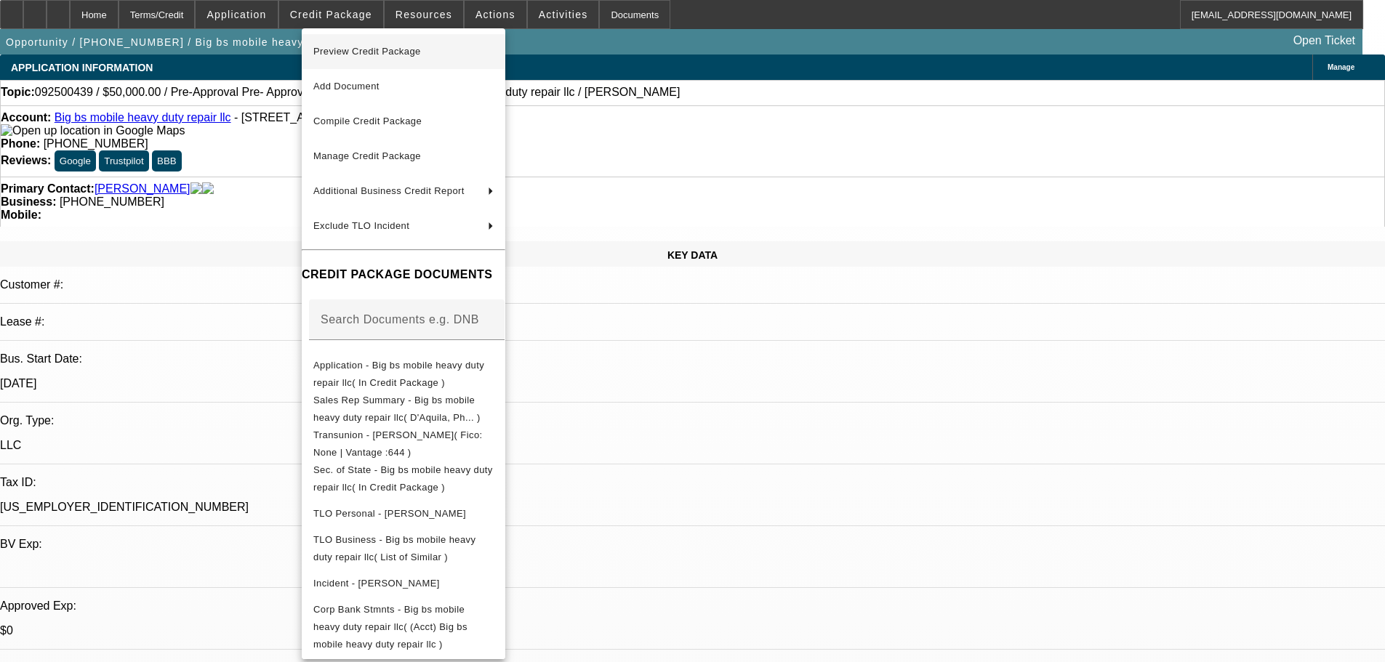
click at [358, 46] on span "Preview Credit Package" at bounding box center [367, 51] width 108 height 11
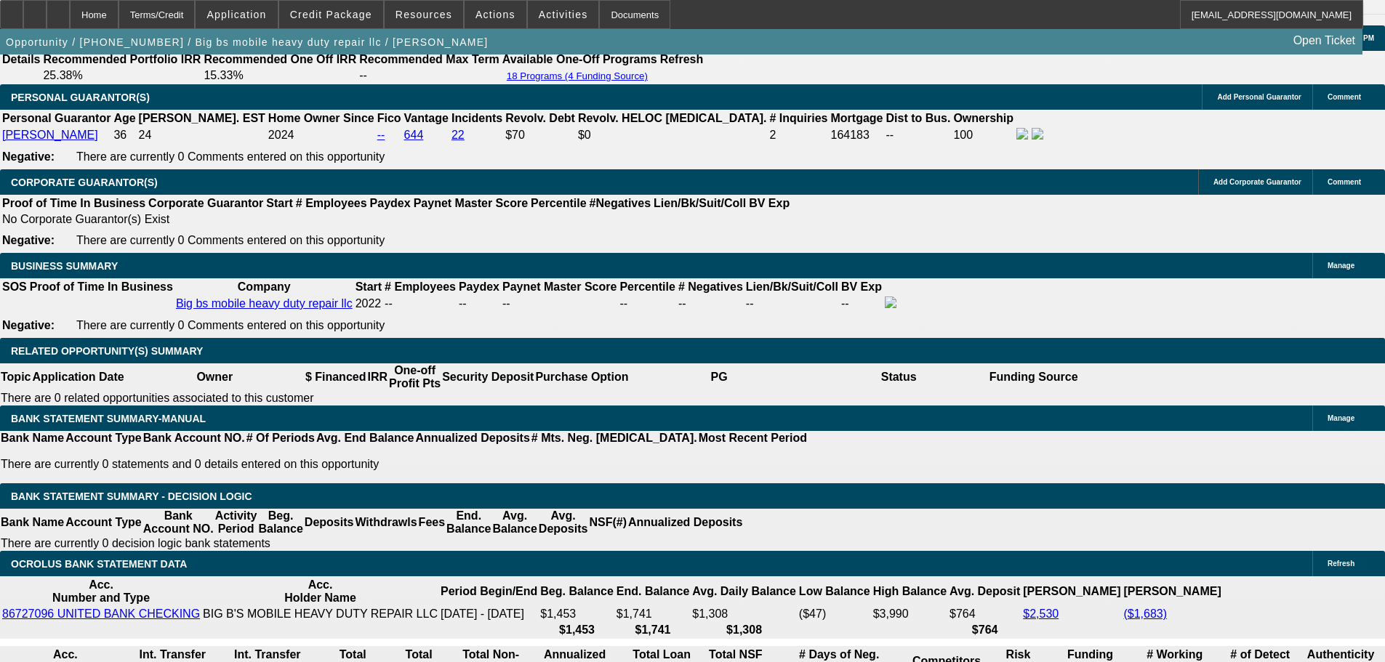
scroll to position [2253, 0]
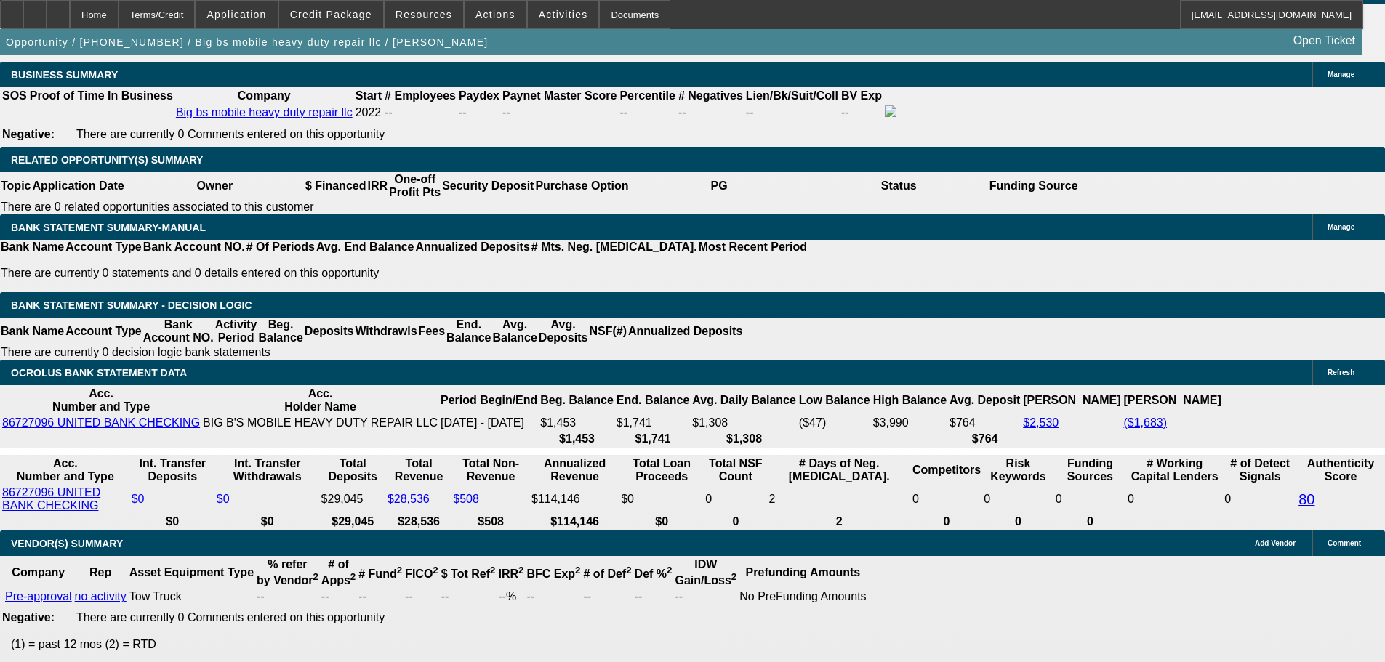
type textarea "OK TO SELL ONE OFF TO CP"
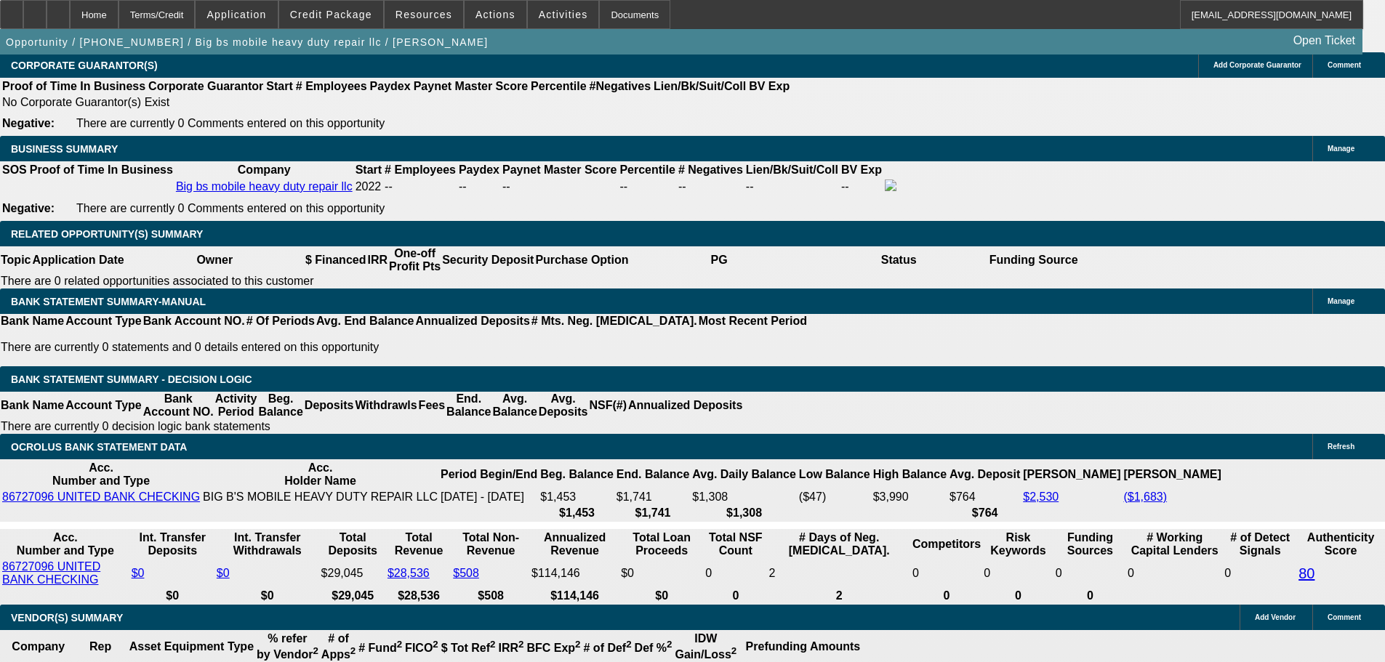
scroll to position [2108, 0]
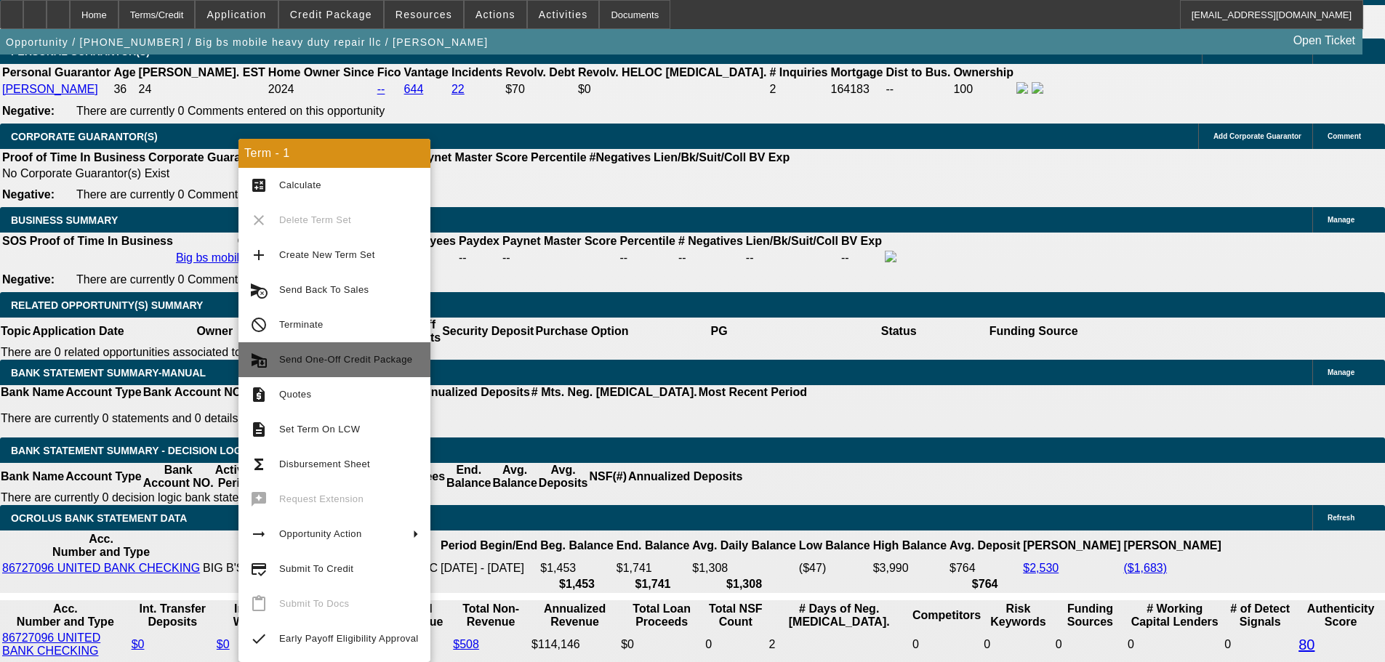
click at [385, 357] on span "Send One-Off Credit Package" at bounding box center [345, 359] width 133 height 11
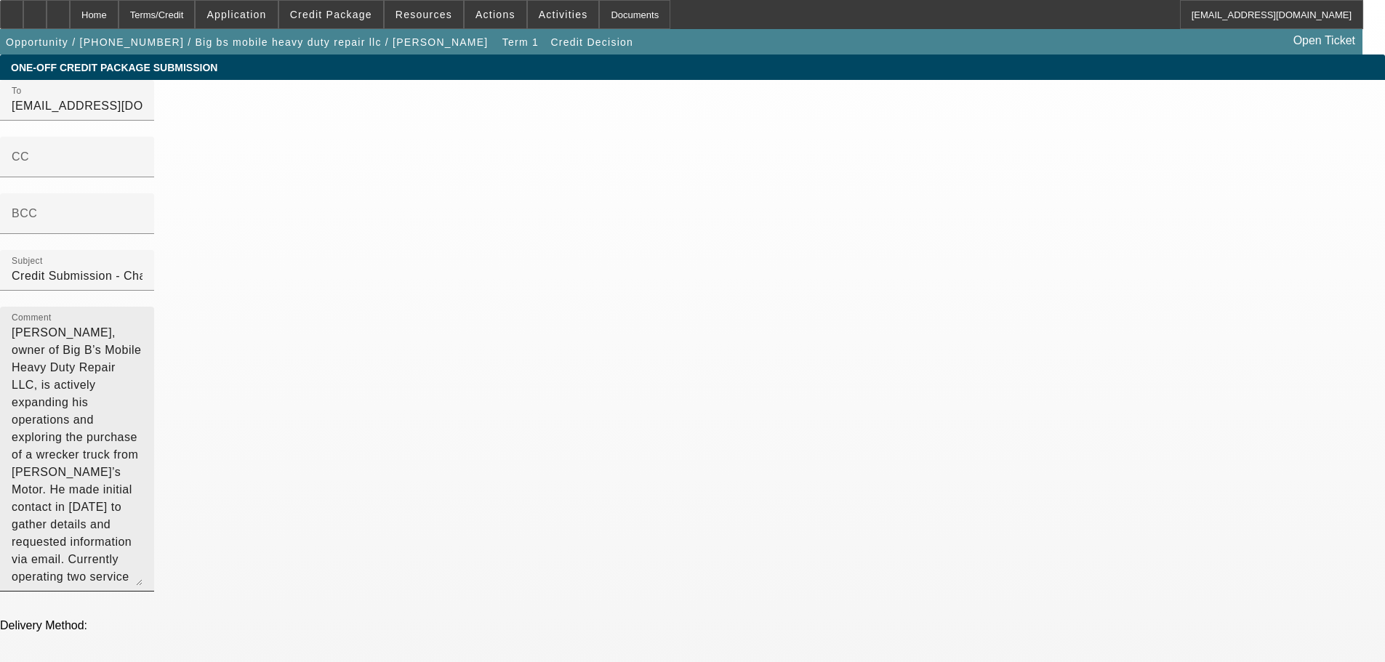
click at [142, 350] on textarea "[PERSON_NAME], owner of Big B’s Mobile Heavy Duty Repair LLC, is actively expan…" at bounding box center [77, 455] width 131 height 262
type textarea "[PERSON_NAME], owner of Big B’s Mobile Heavy Duty Repair LLC, is actively expan…"
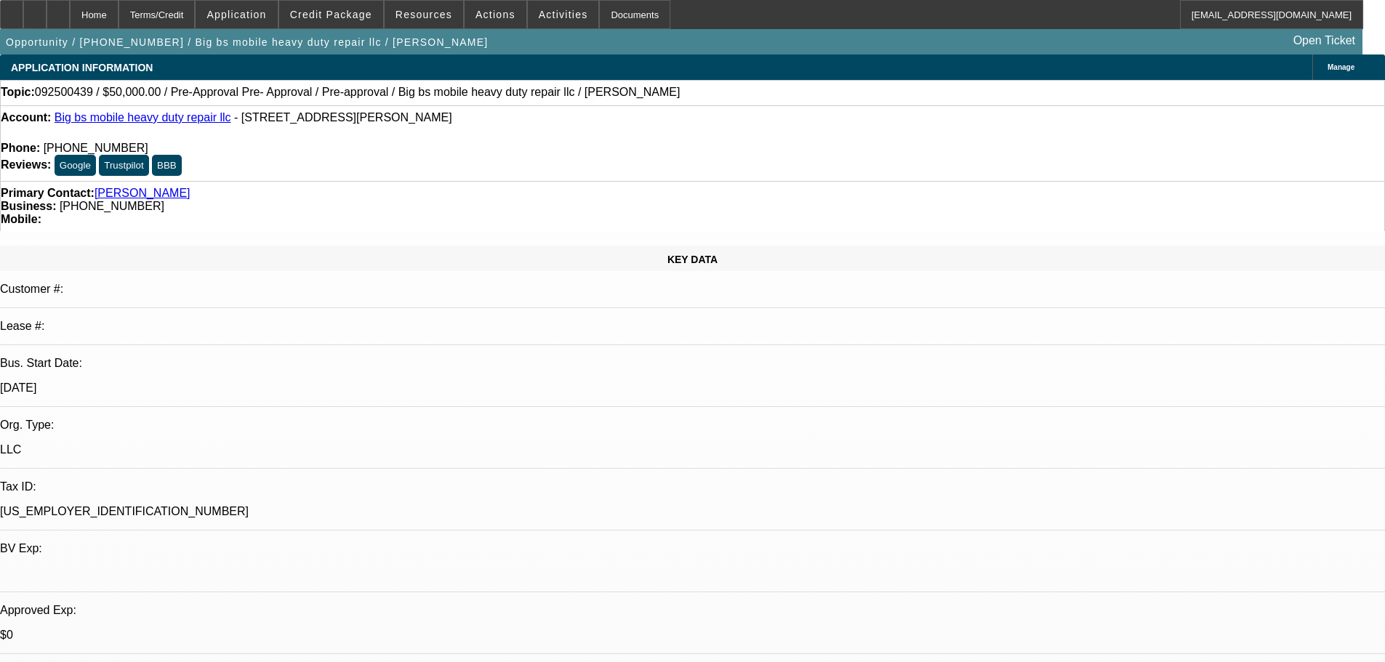
select select "0"
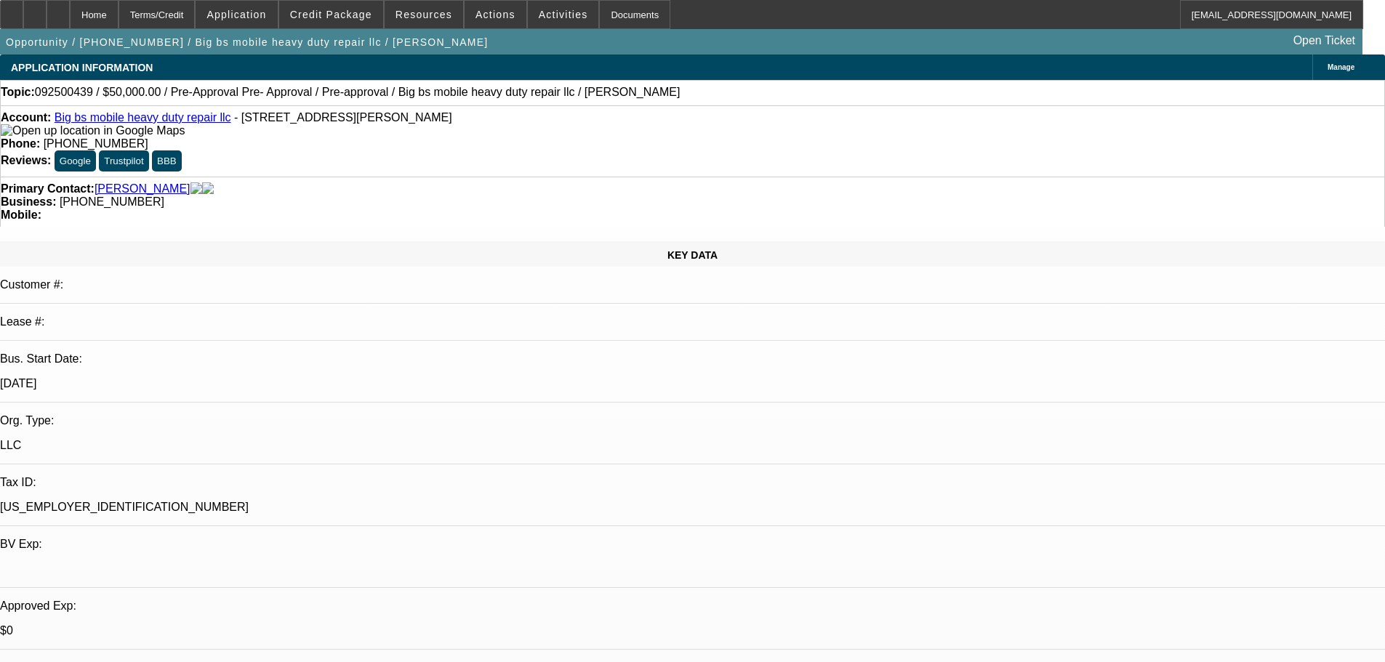
select select "2"
select select "0.1"
select select "4"
select select "0"
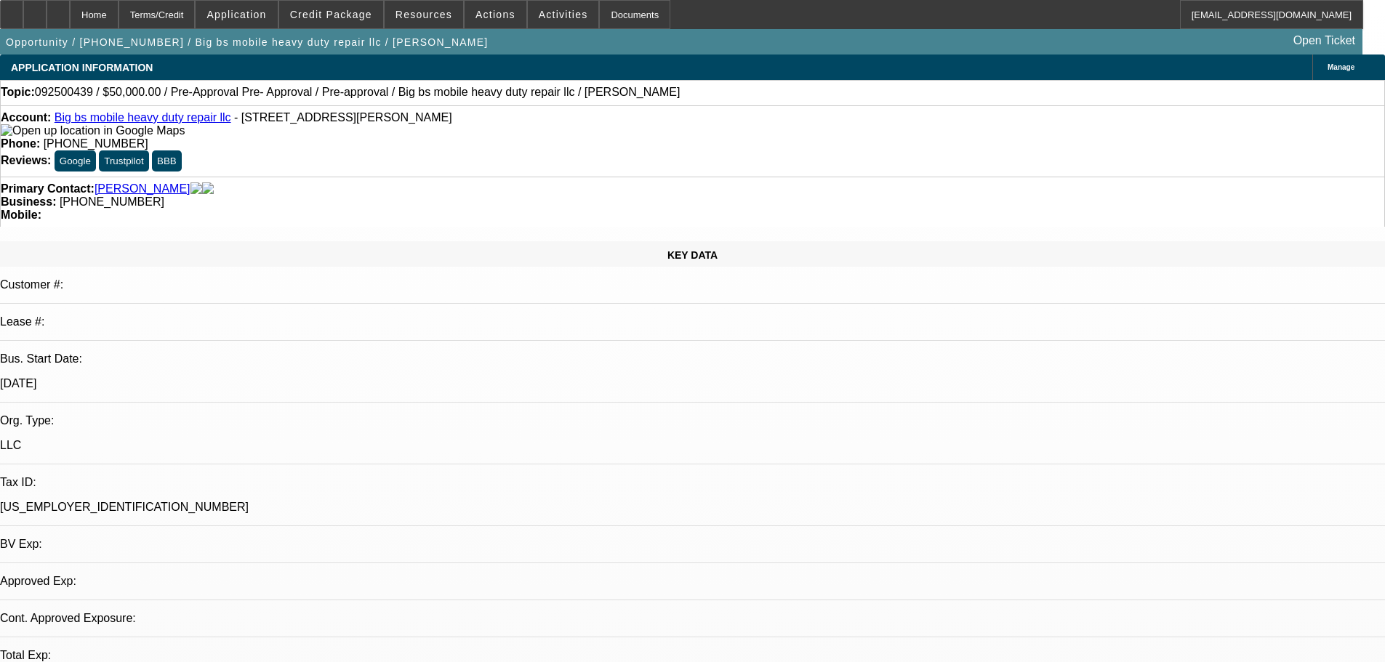
select select "2"
select select "0.1"
select select "4"
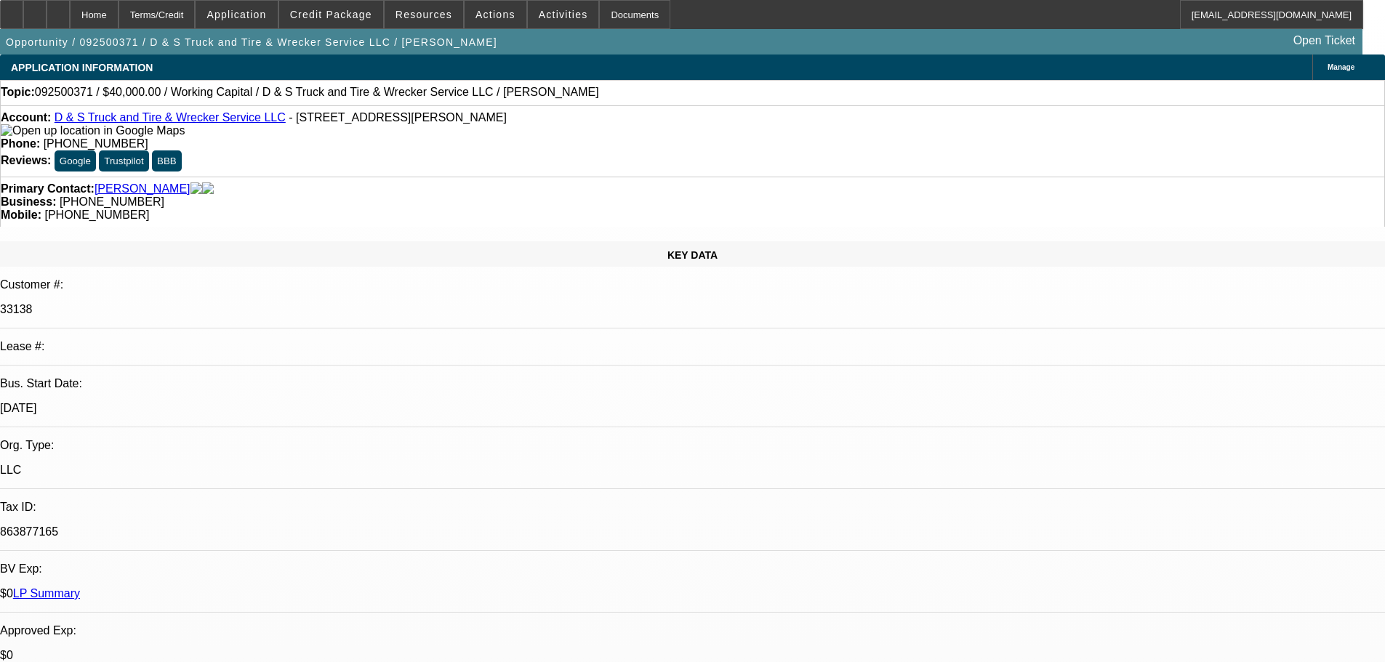
select select "0"
select select "2"
select select "0"
select select "6"
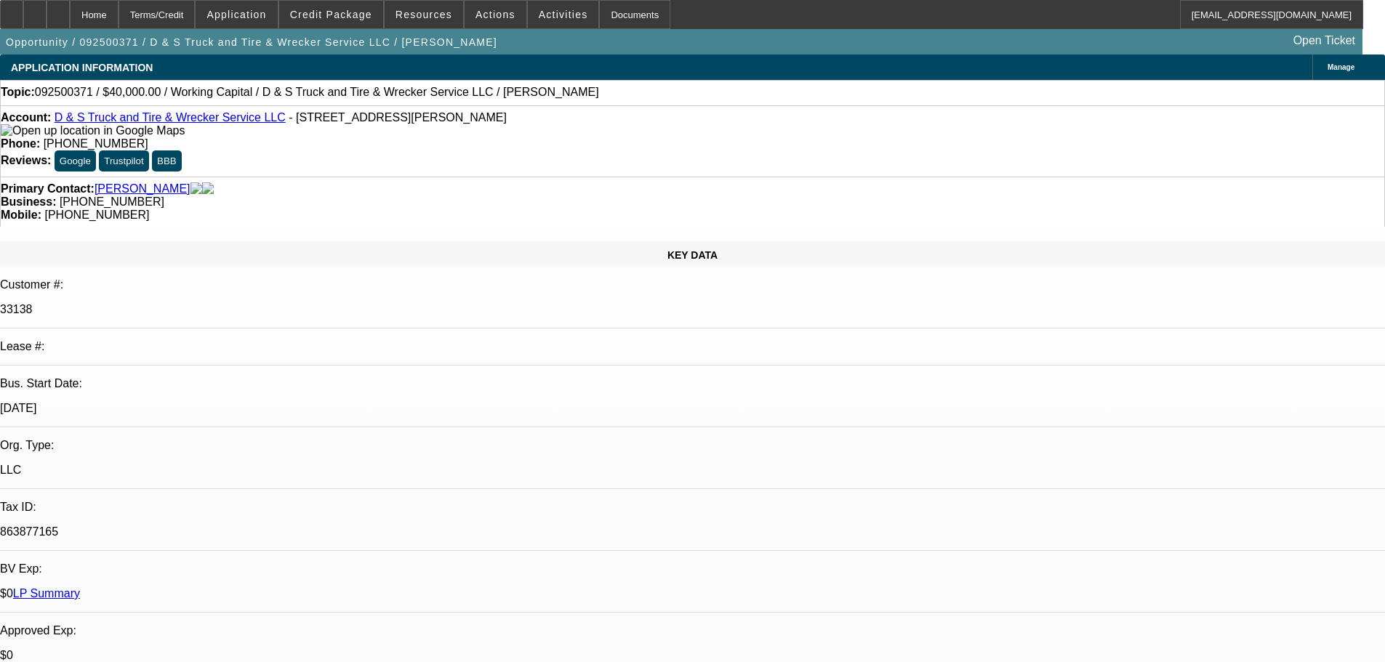
select select "0"
select select "2"
select select "0"
select select "6"
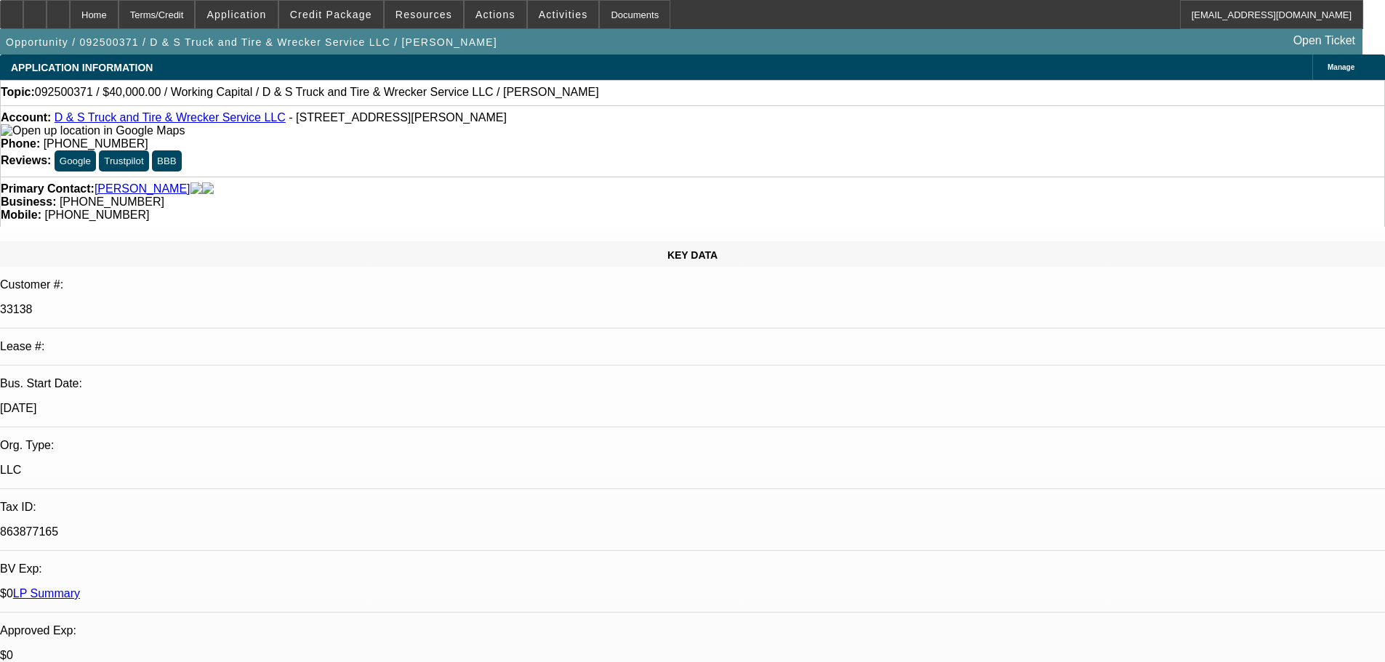
select select "0"
select select "2"
select select "0"
select select "6"
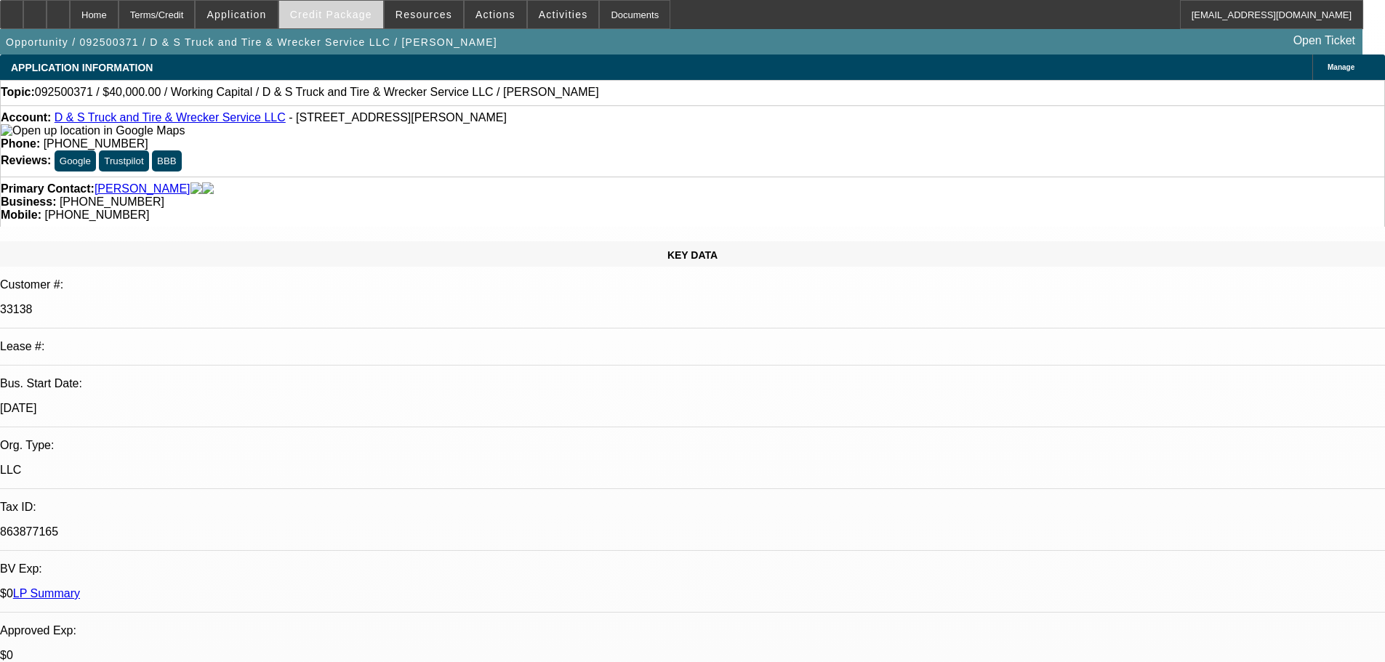
click at [347, 17] on span "Credit Package" at bounding box center [331, 15] width 82 height 12
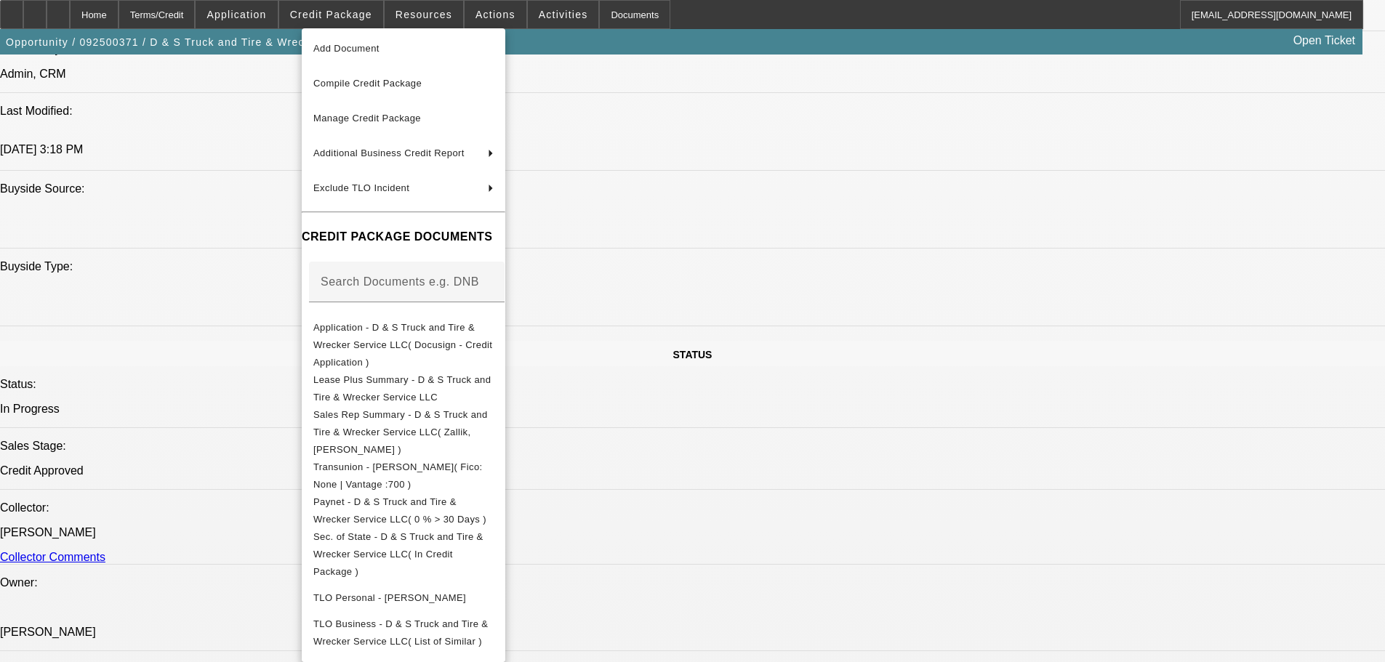
scroll to position [59, 0]
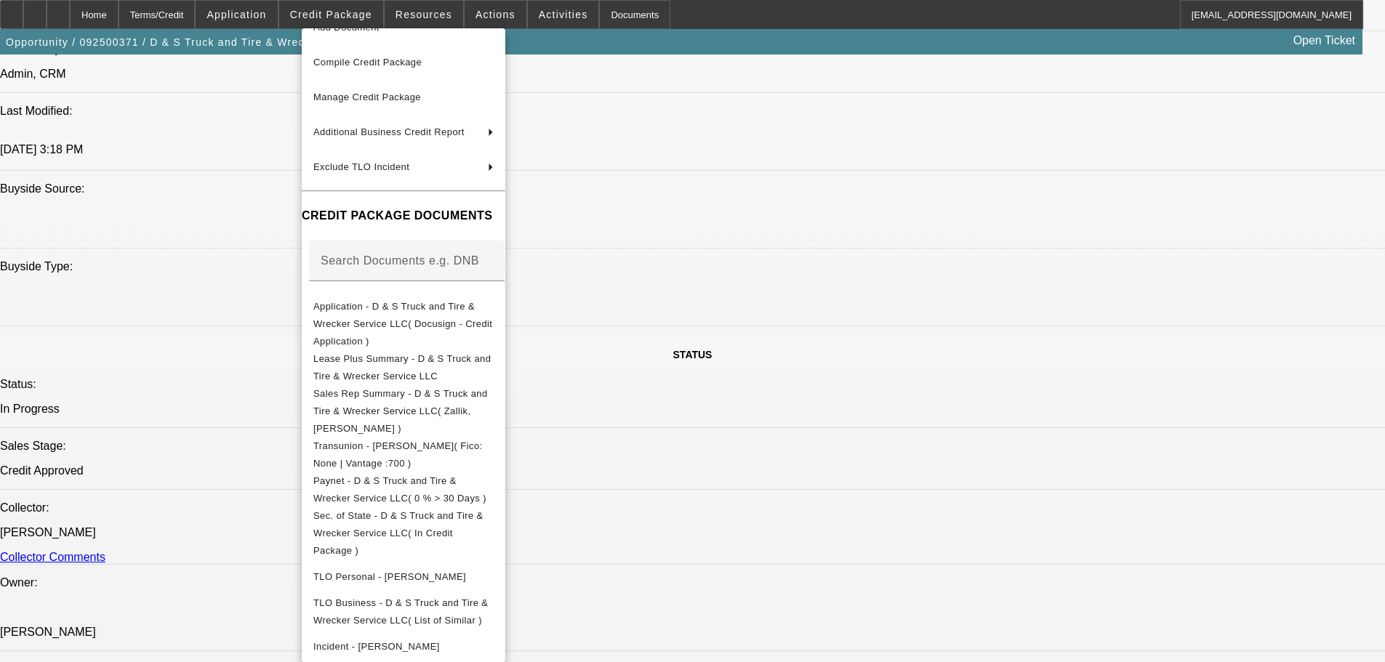
click at [747, 494] on div at bounding box center [692, 331] width 1385 height 662
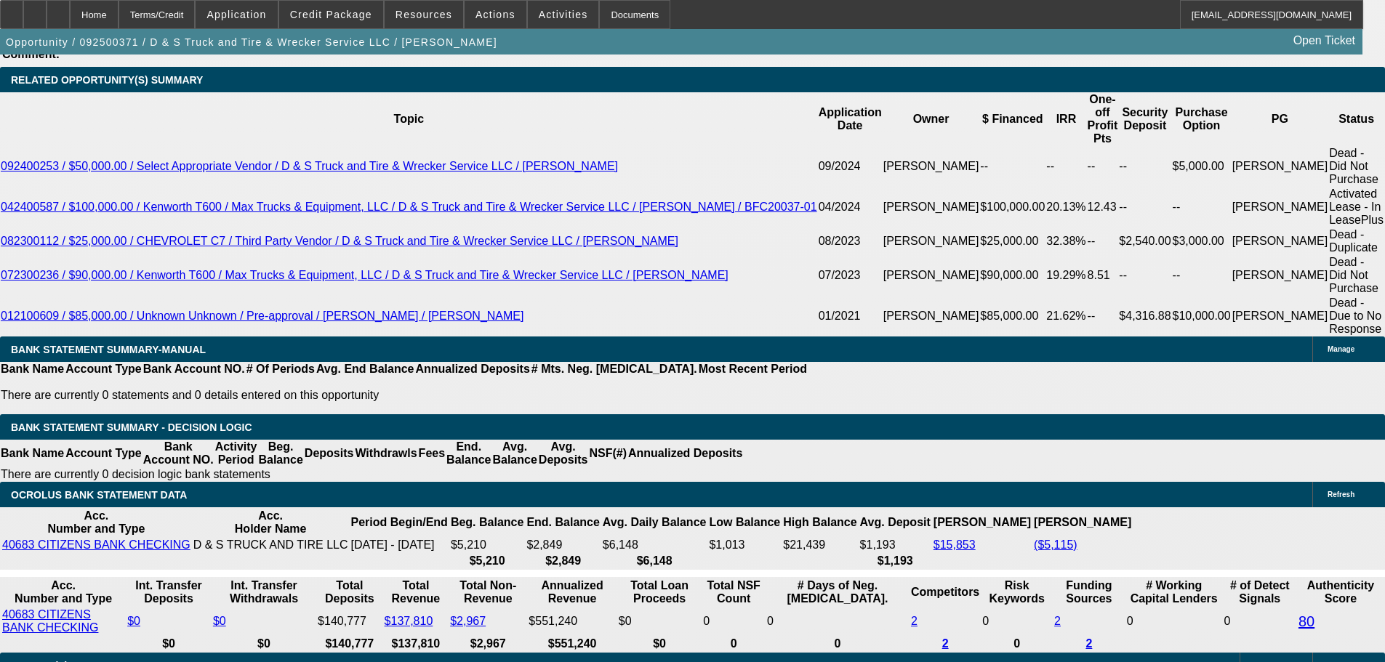
scroll to position [2326, 0]
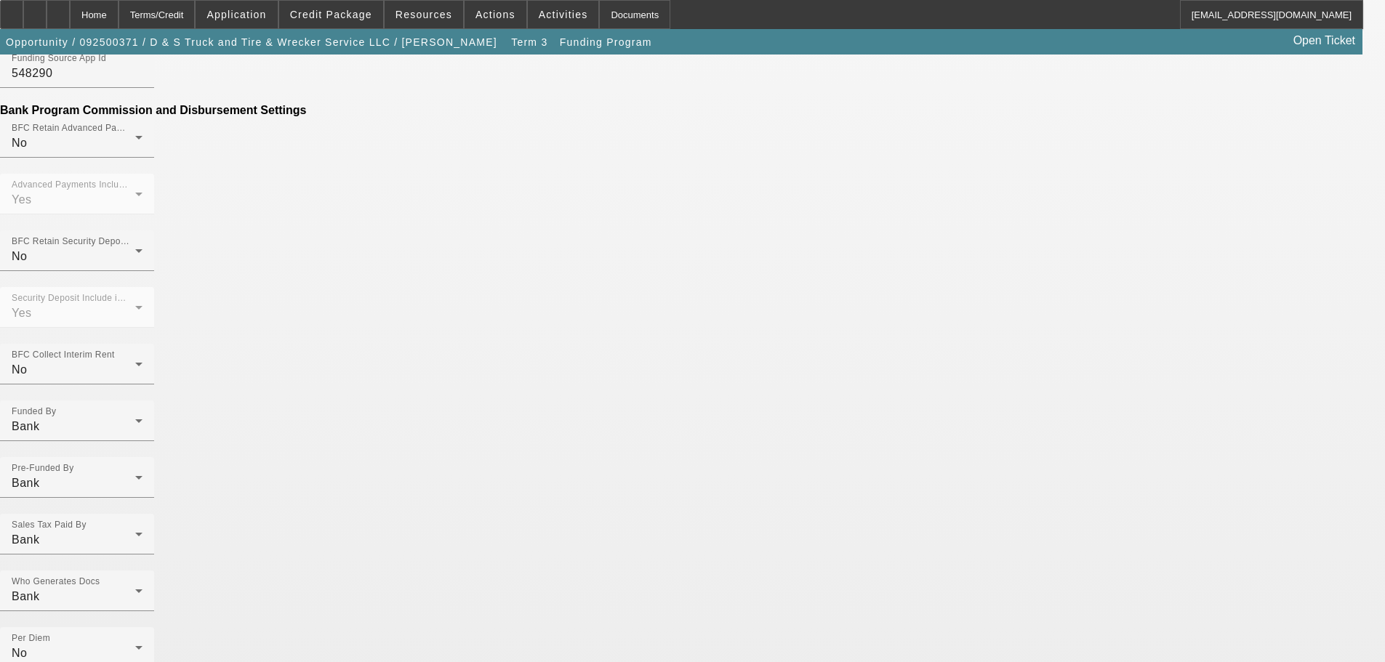
scroll to position [872, 0]
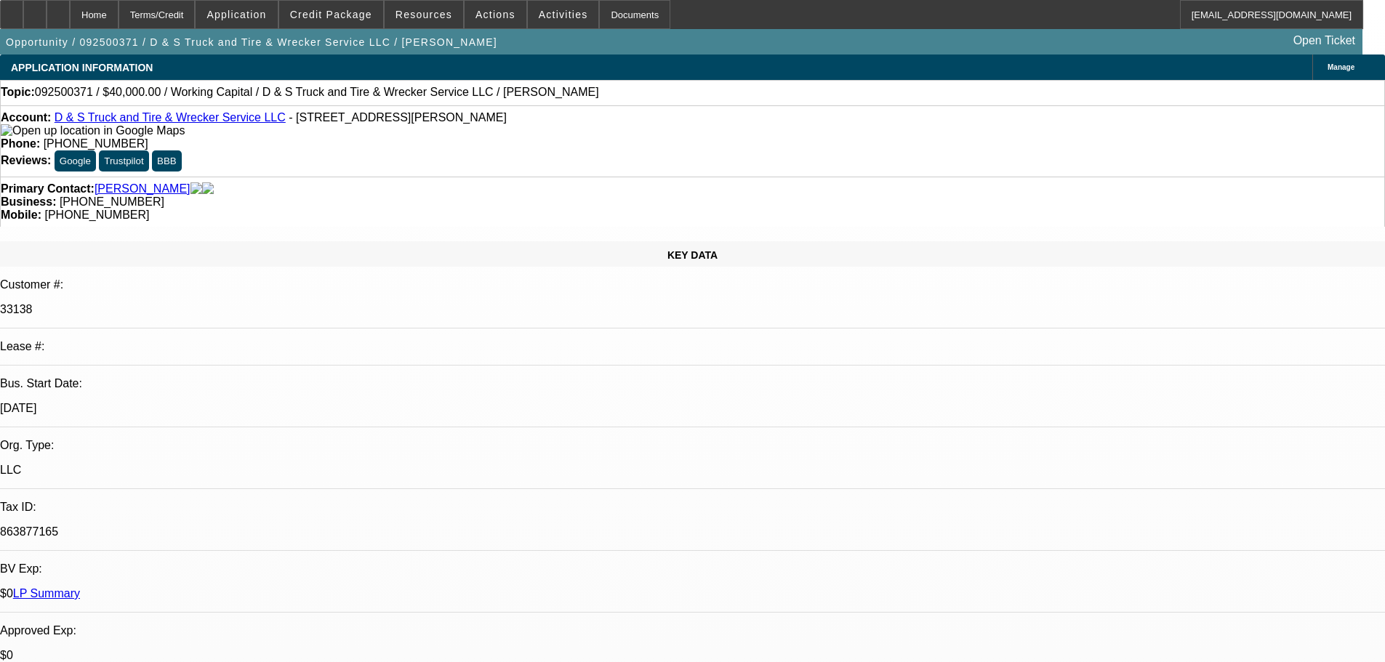
select select "0"
select select "2"
select select "0"
select select "6"
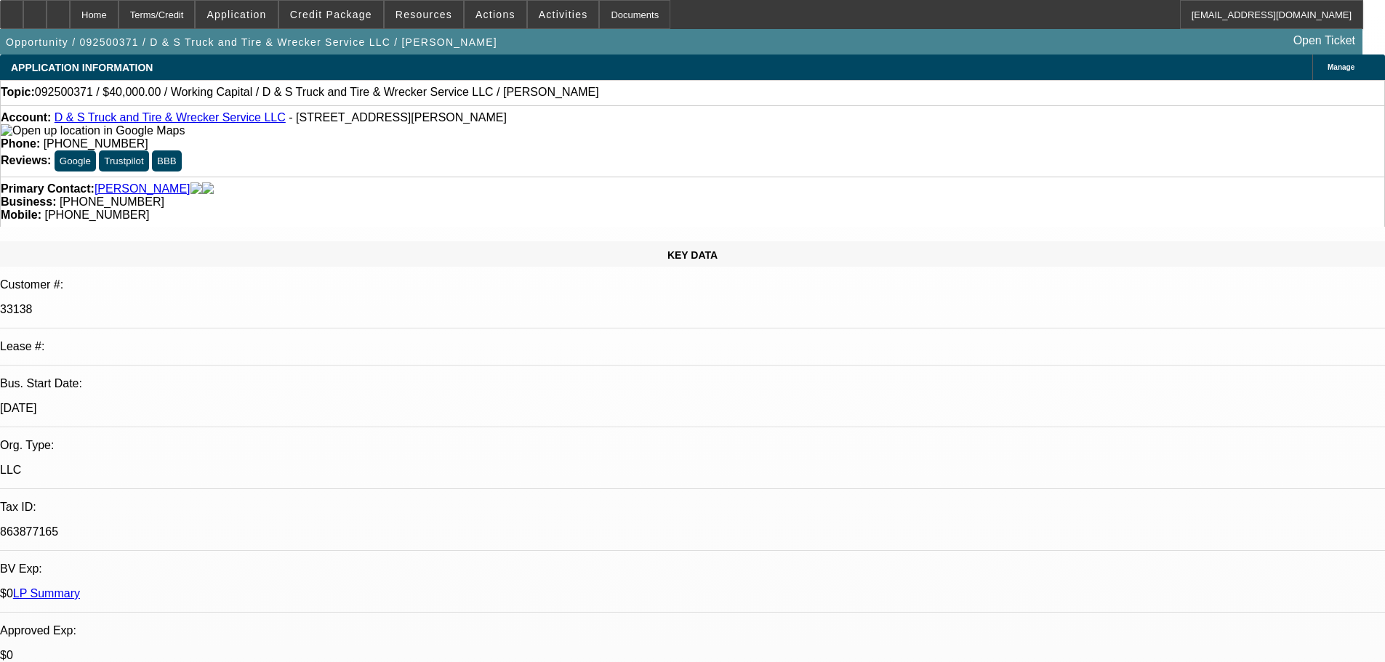
select select "0"
select select "2"
select select "0"
select select "6"
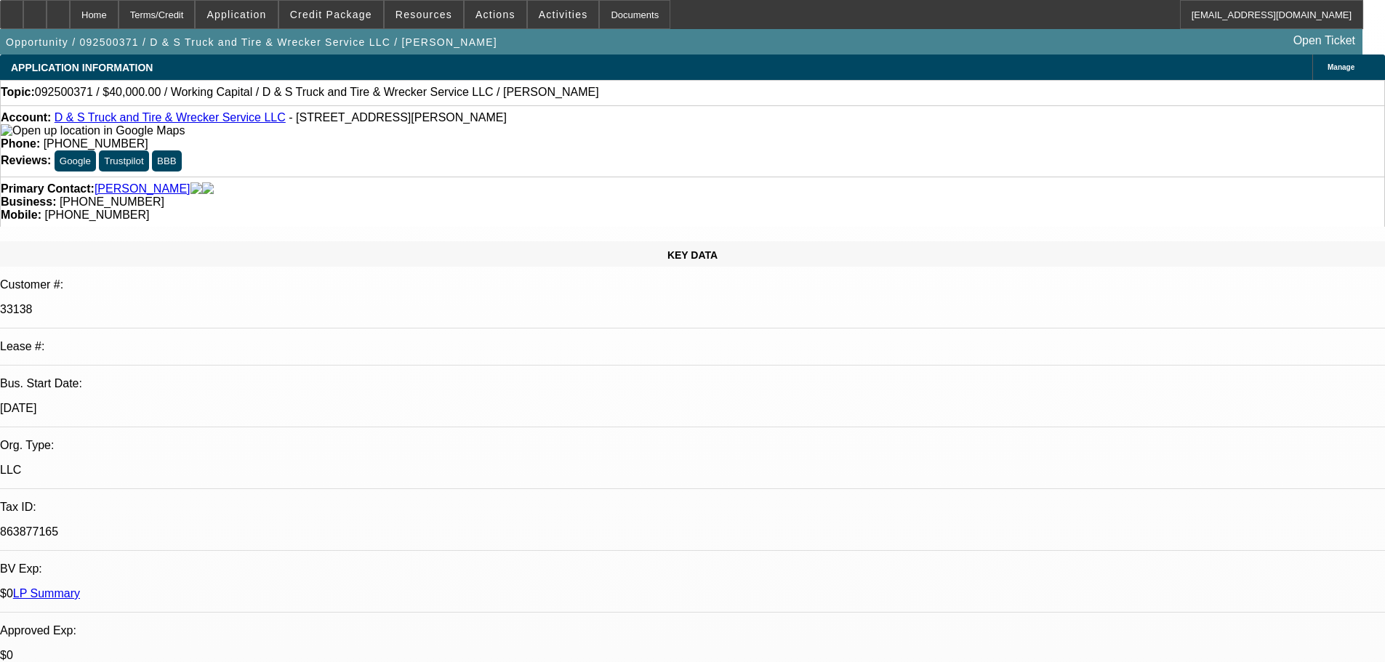
select select "0"
select select "2"
select select "0"
select select "6"
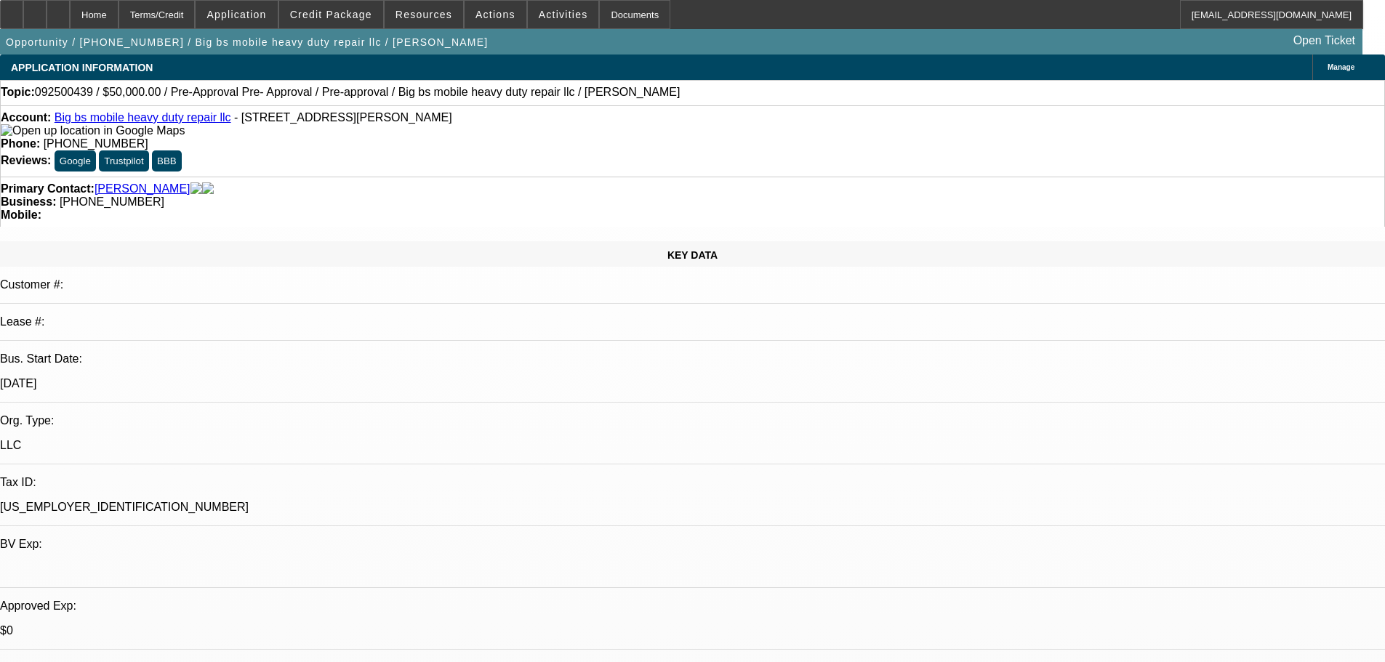
select select "0"
select select "2"
select select "0.1"
select select "4"
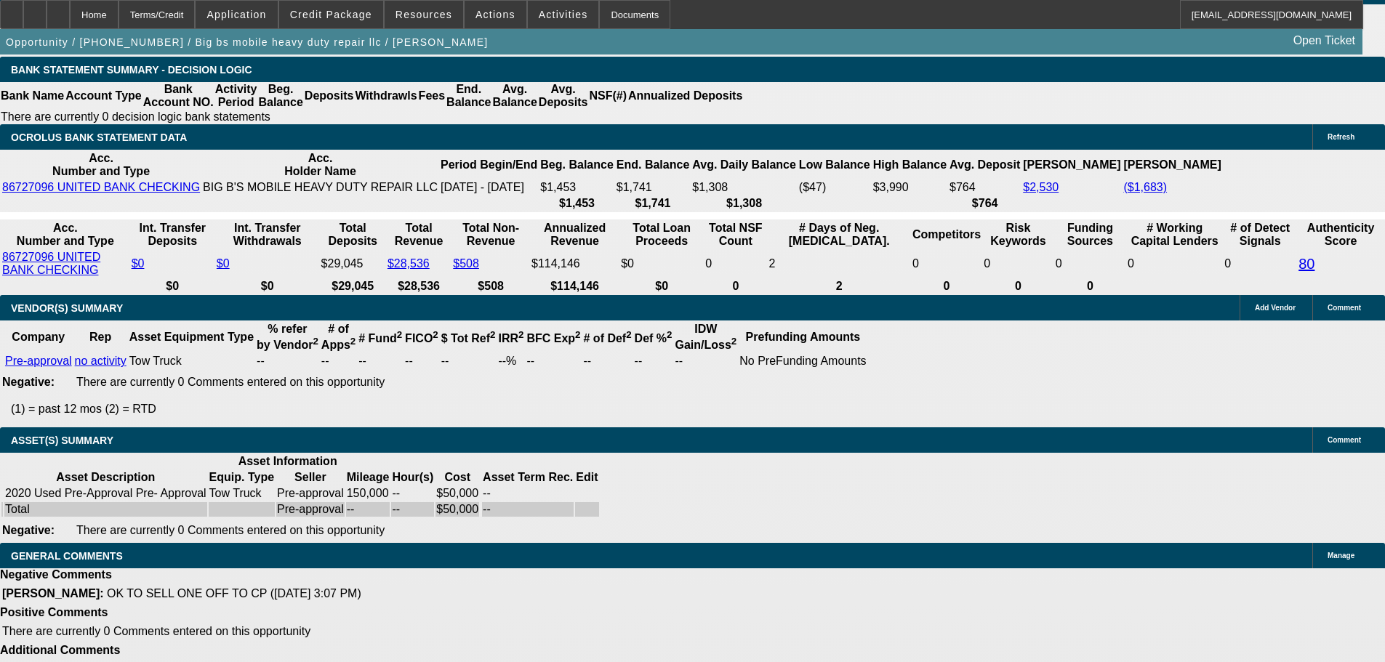
scroll to position [2537, 0]
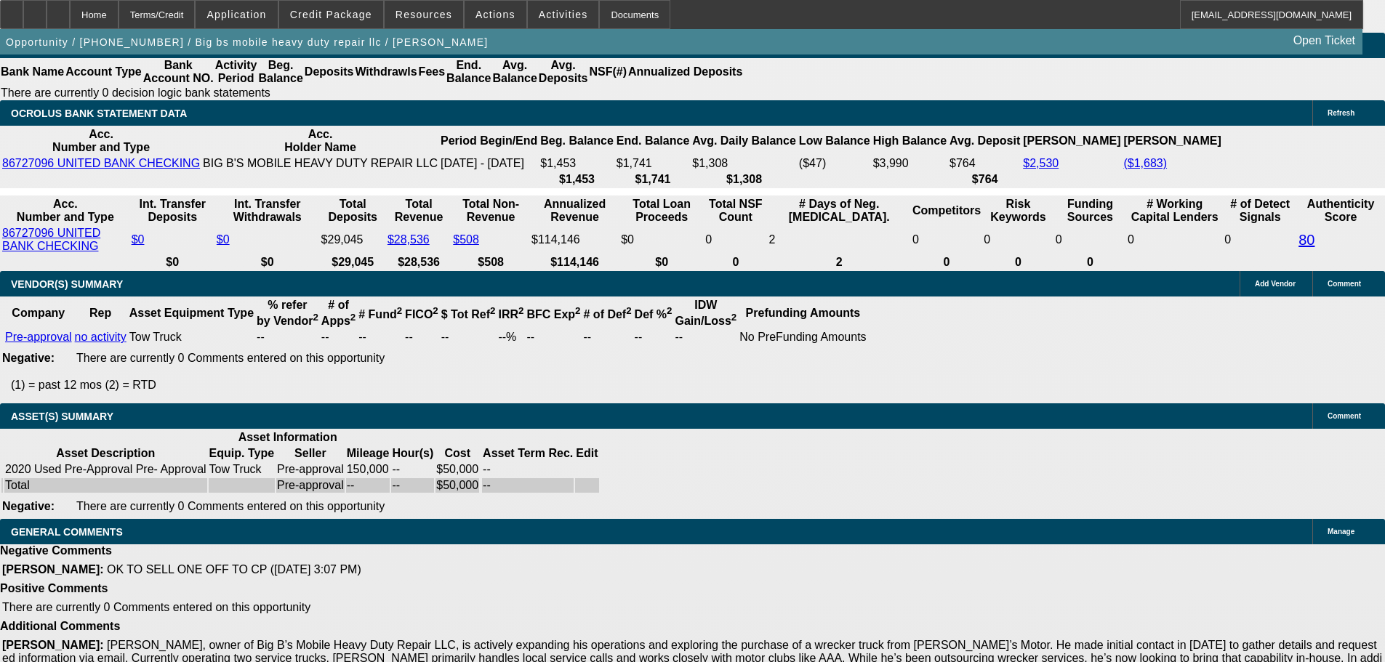
select select "4"
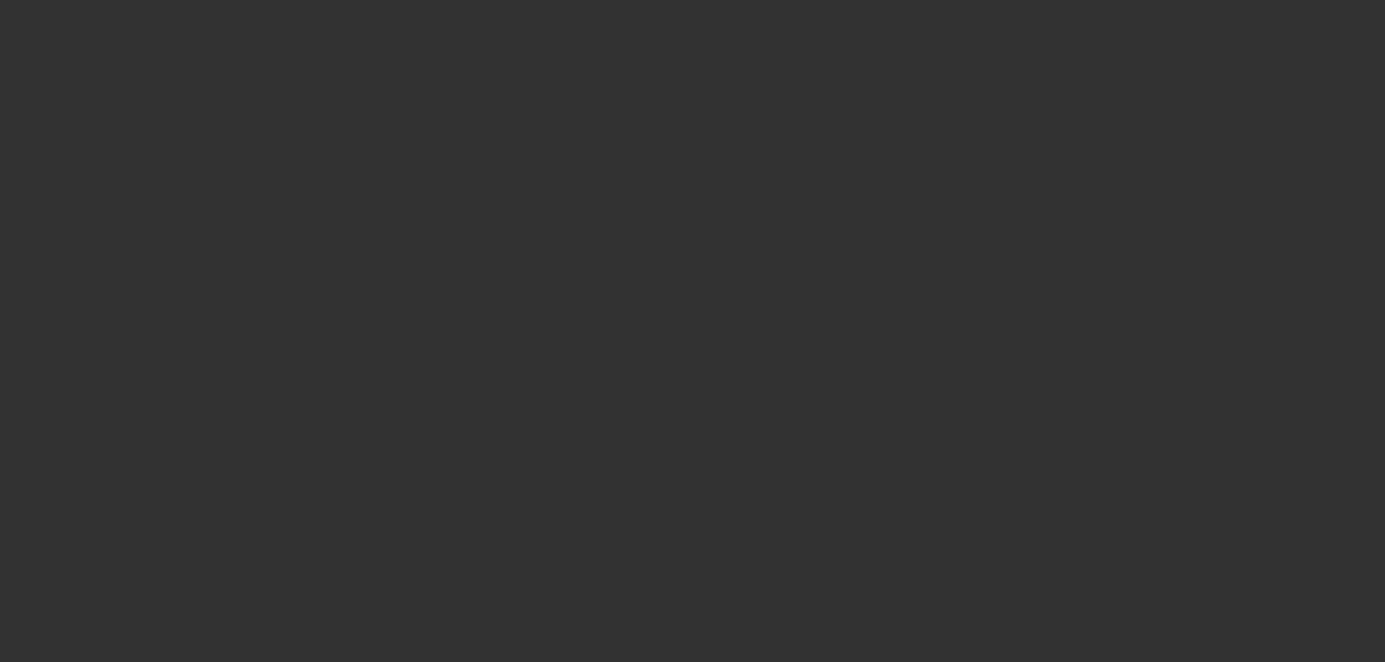
scroll to position [0, 0]
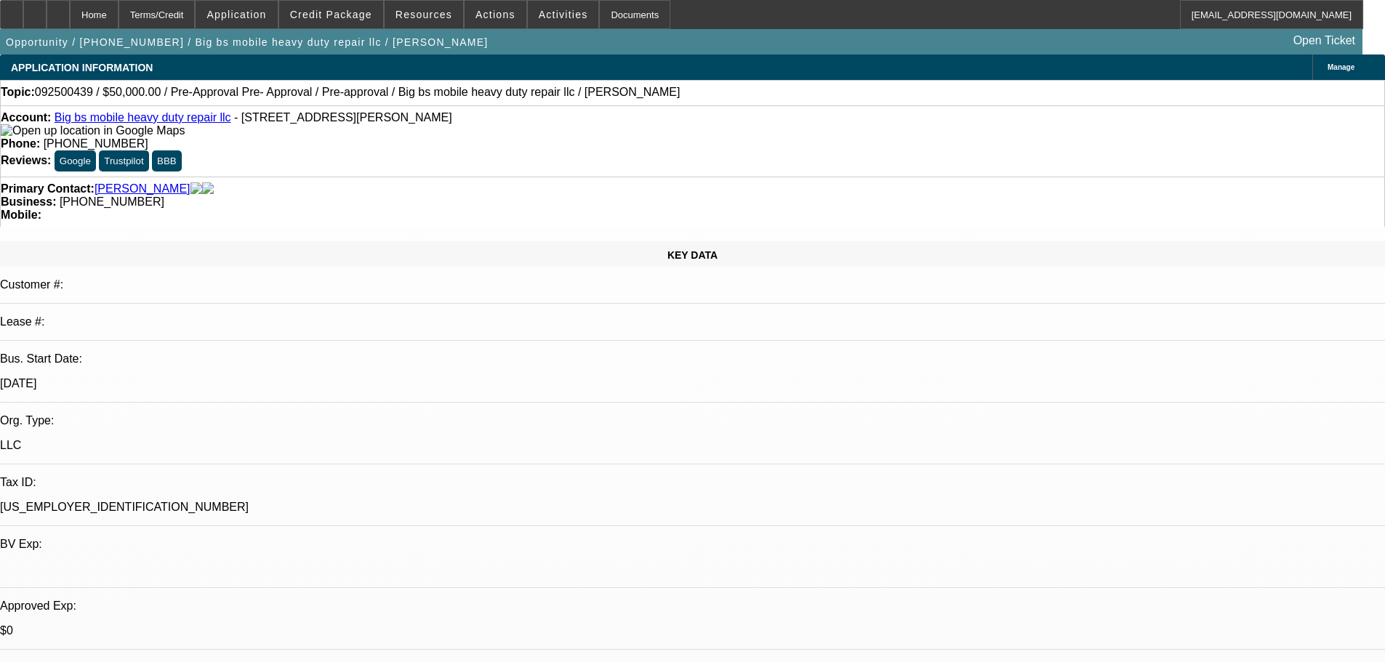
paste textarea "Unfortunately, this application for Big B's Mobile Heavy Duty Repair LLC is not…"
type textarea "DECLINED BY CP; "Unfortunately, this application for Big B's Mobile Heavy Duty …"
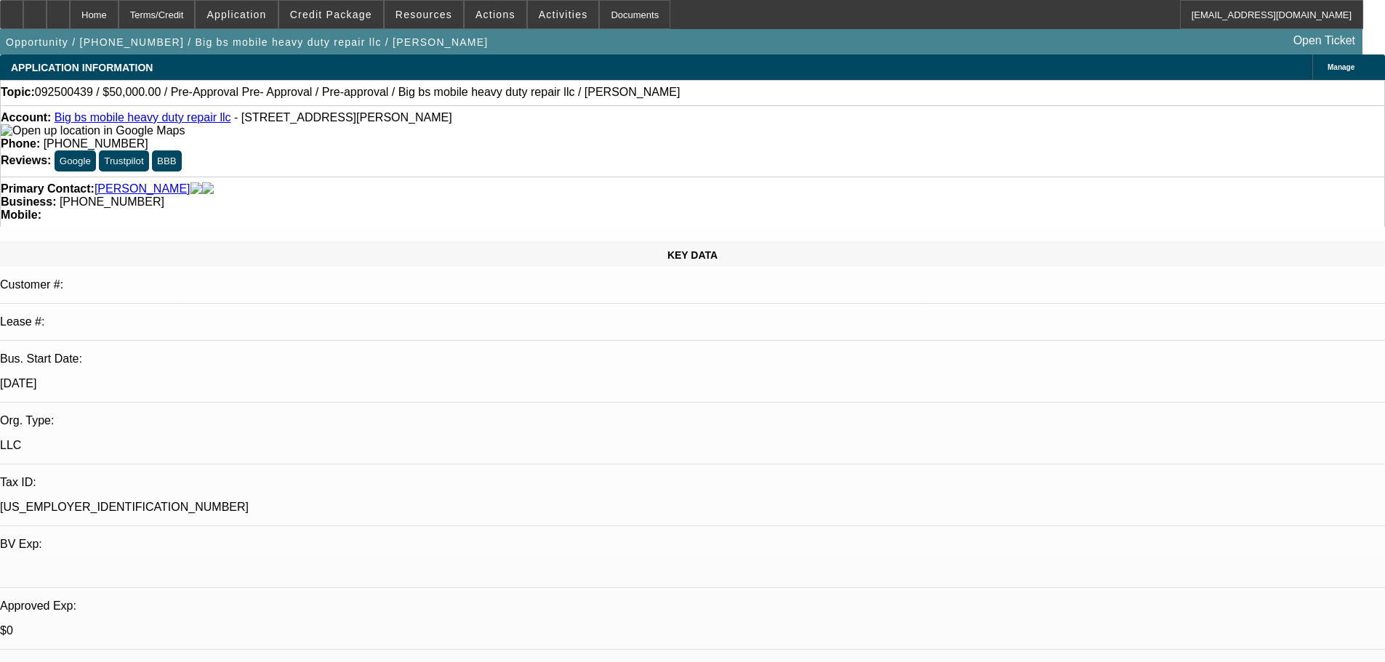
type input "03:24"
click at [1007, 321] on span "22" at bounding box center [1006, 324] width 26 height 26
type input "[DATE]"
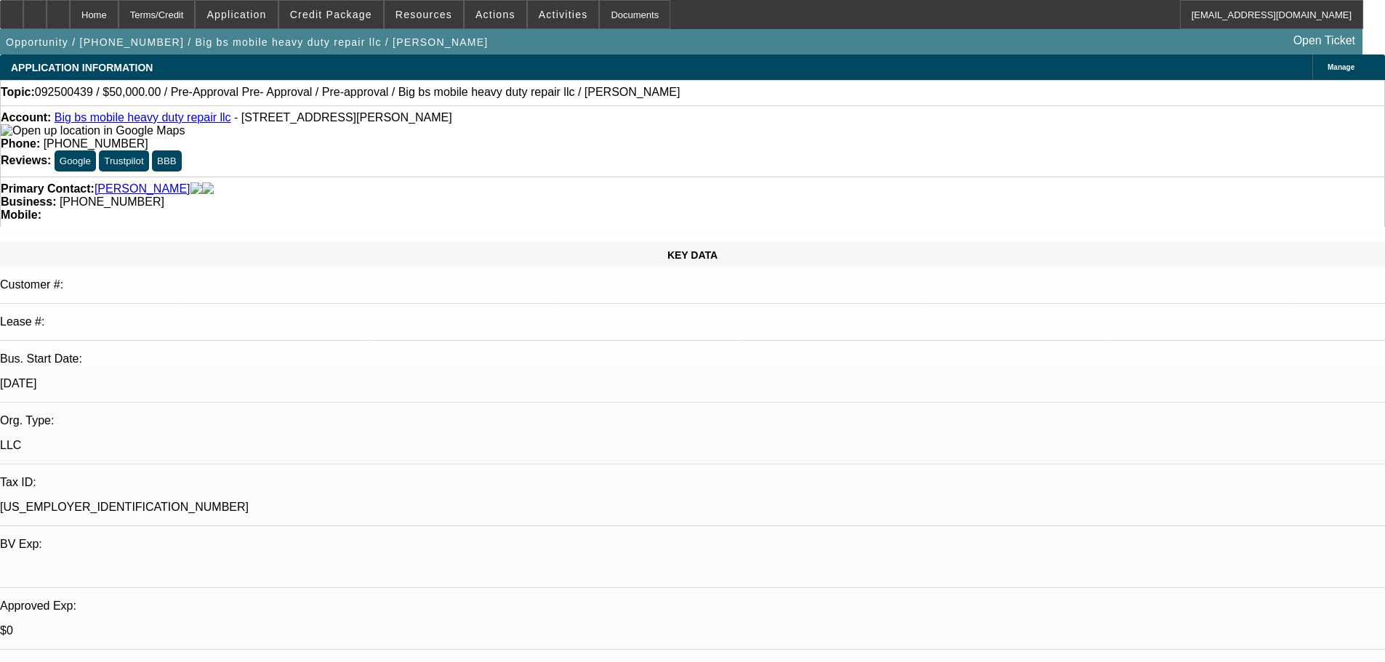
type input "03:08"
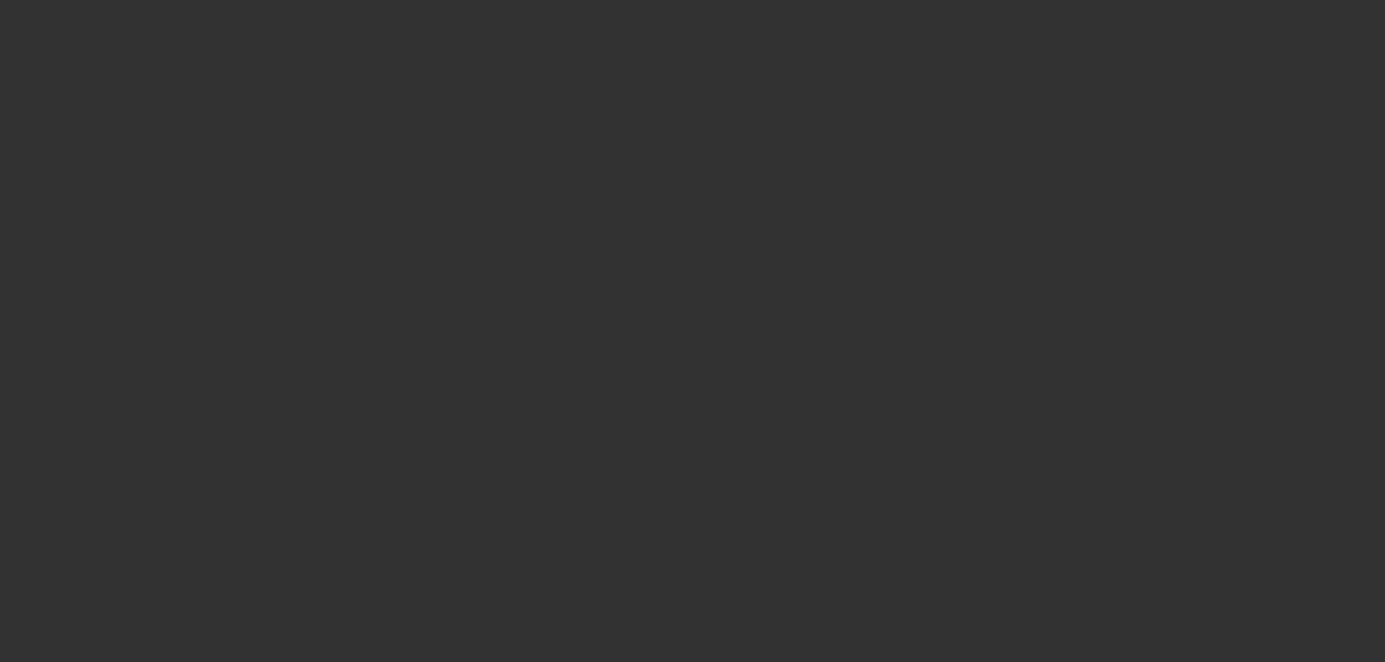
select select "0"
select select "2"
select select "0.1"
select select "4"
